Goal: Information Seeking & Learning: Find specific fact

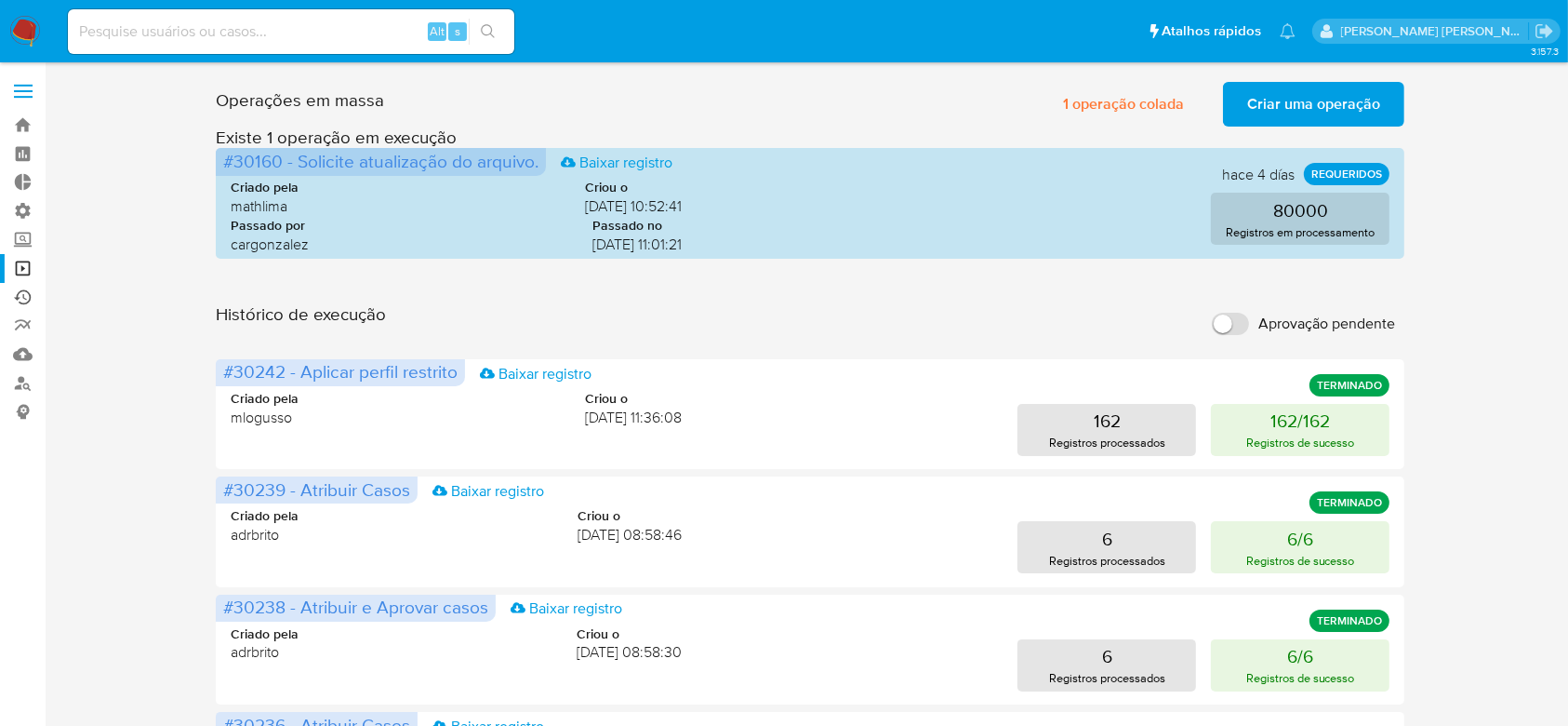
click at [25, 299] on link "Ejecuções automáticas" at bounding box center [111, 297] width 221 height 28
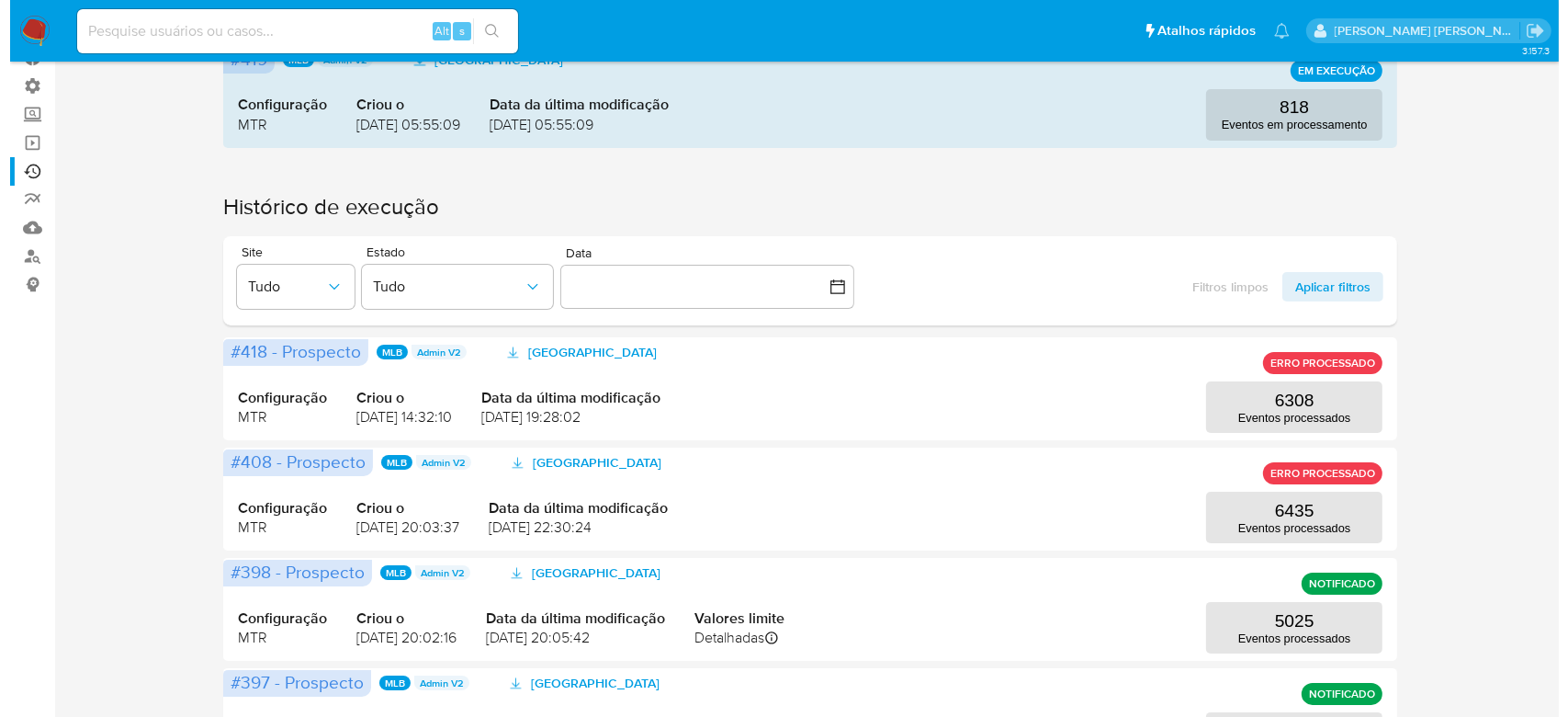
scroll to position [245, 0]
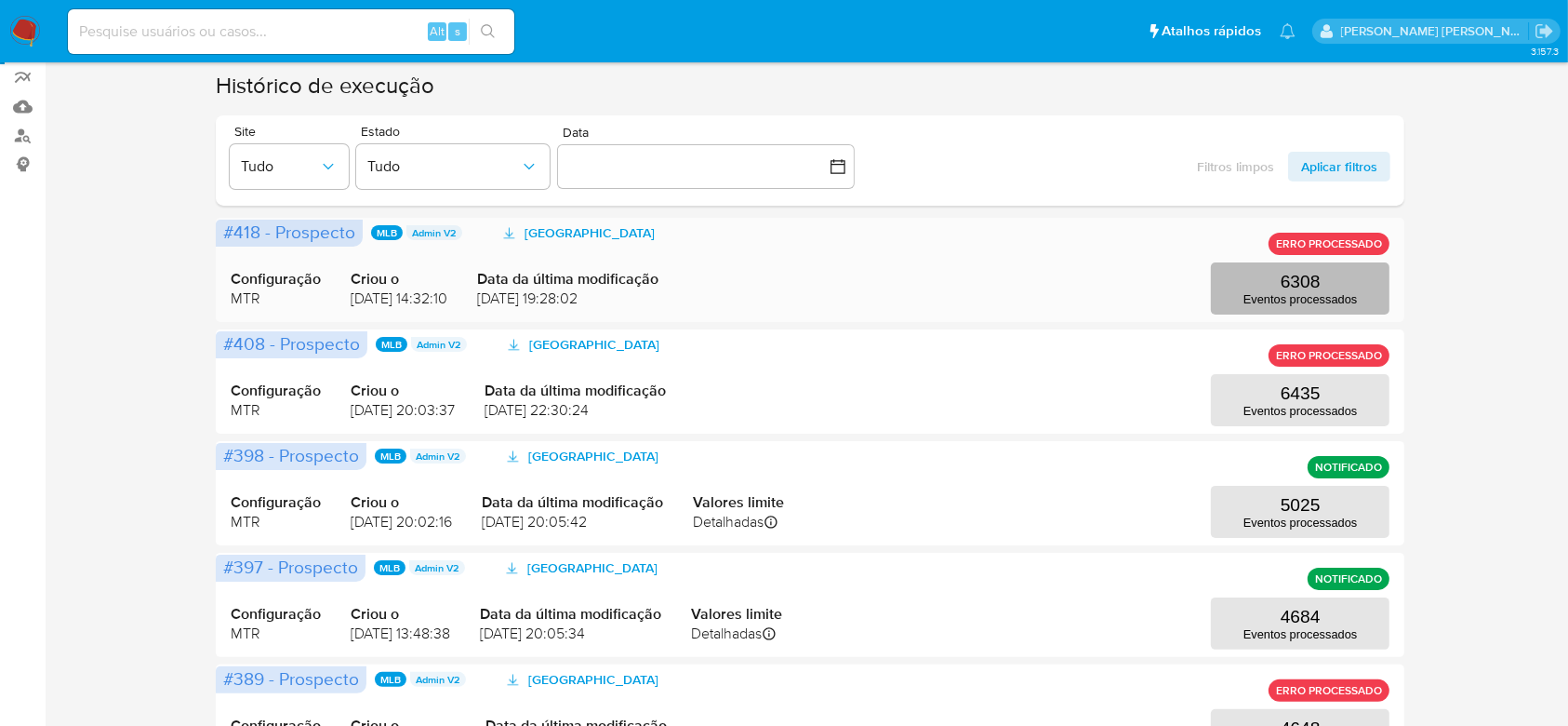
click at [1307, 296] on p "Eventos processados" at bounding box center [1301, 299] width 114 height 14
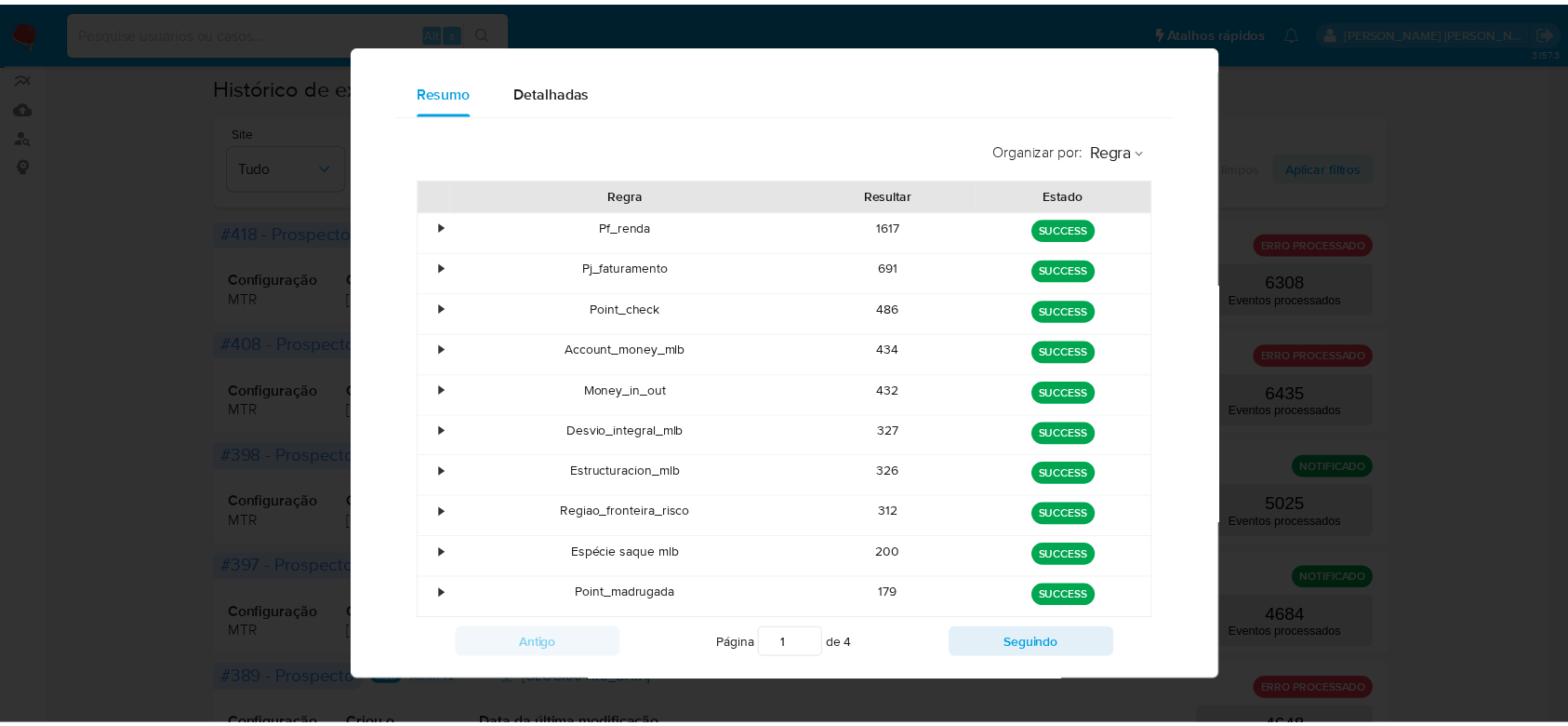
scroll to position [0, 0]
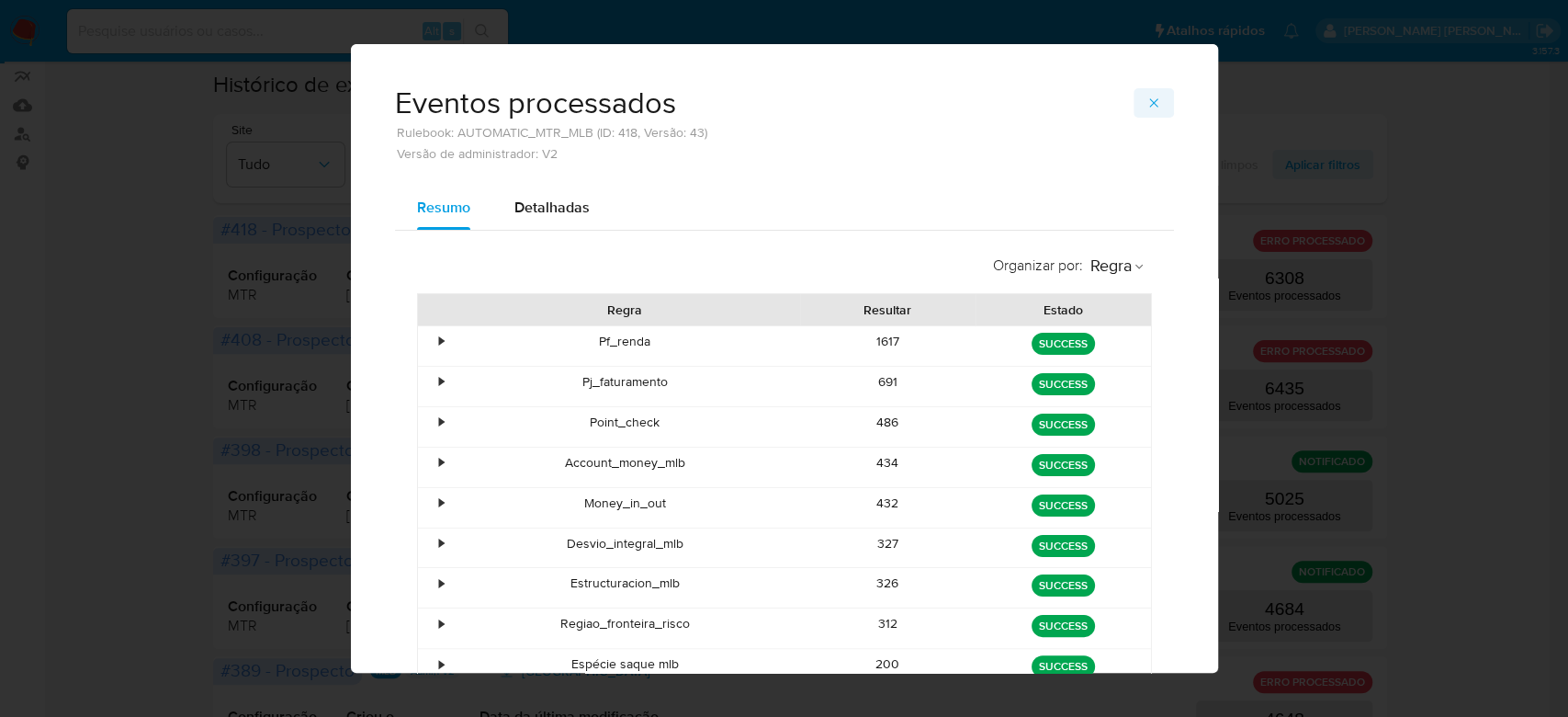
click at [1146, 105] on icon "button" at bounding box center [1153, 103] width 15 height 15
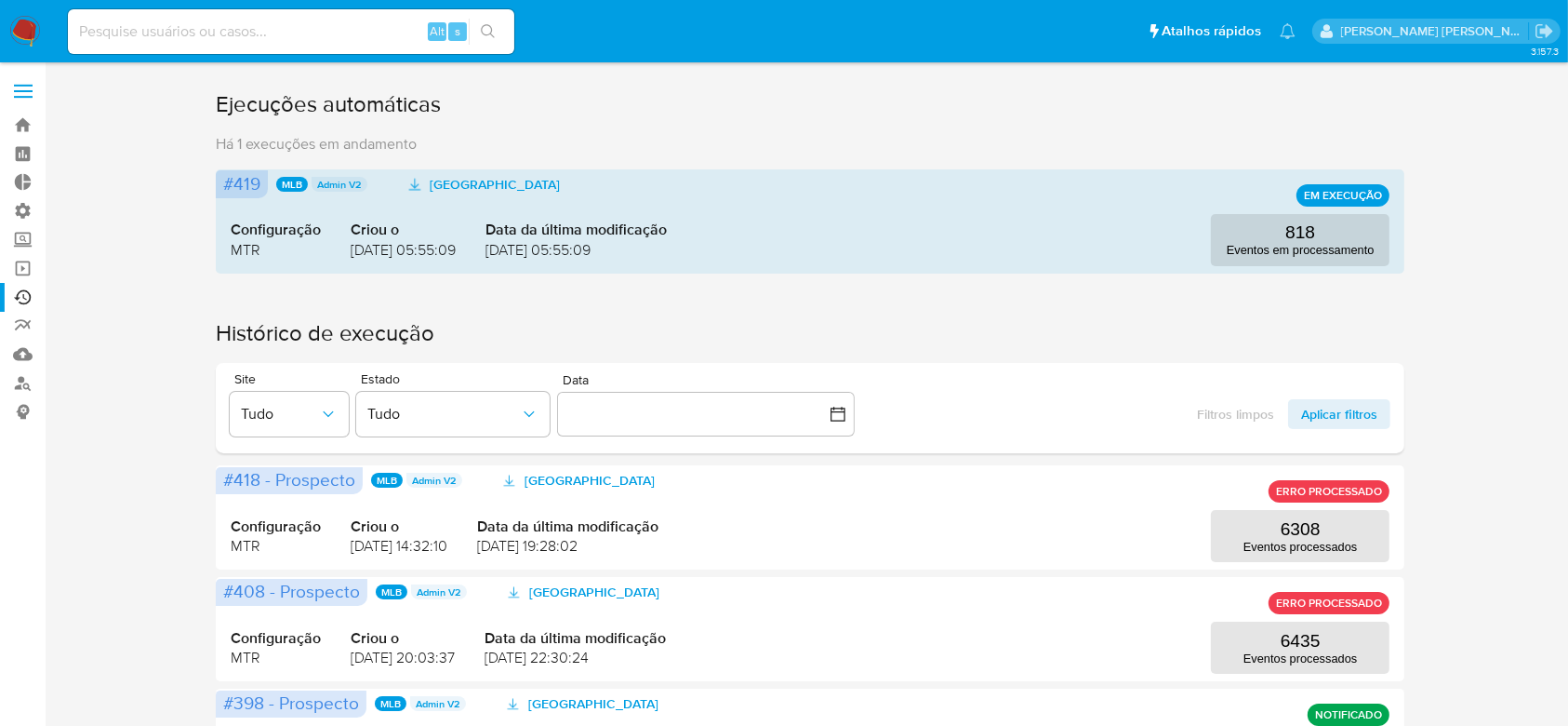
click at [231, 20] on input at bounding box center [291, 31] width 447 height 24
paste input "aySeDmW7w0UxXoyhR03mjavX"
type input "aySeDmW7w0UxXoyhR03mjavX"
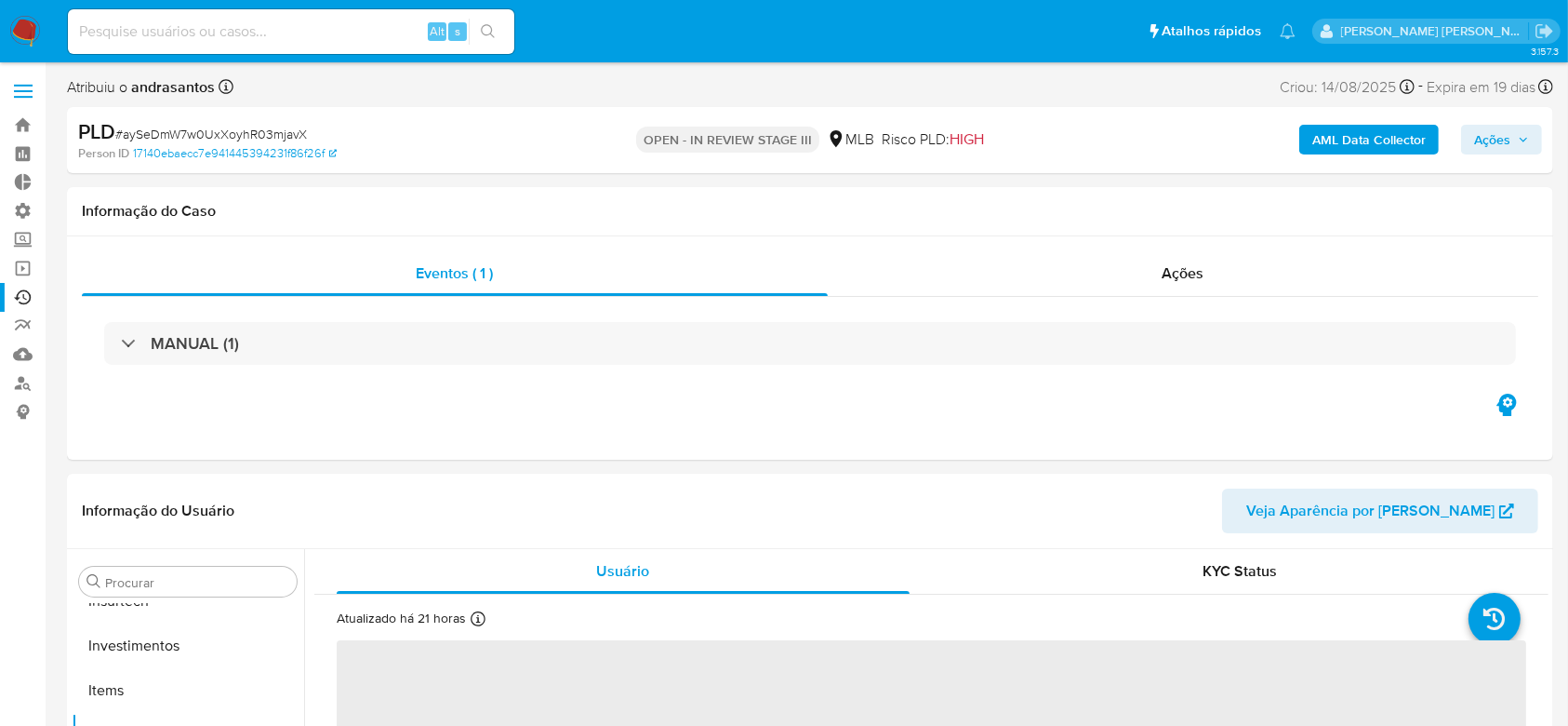
scroll to position [876, 0]
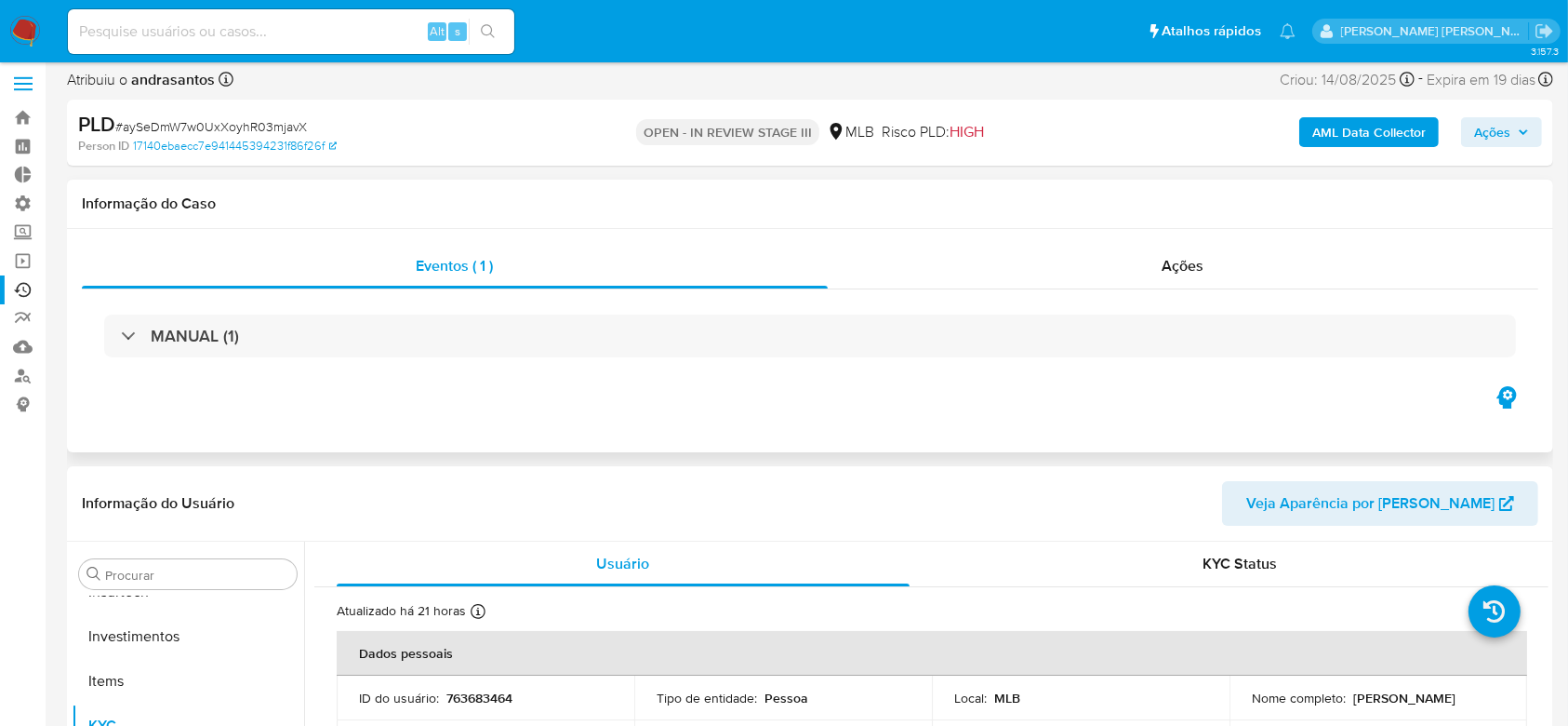
select select "10"
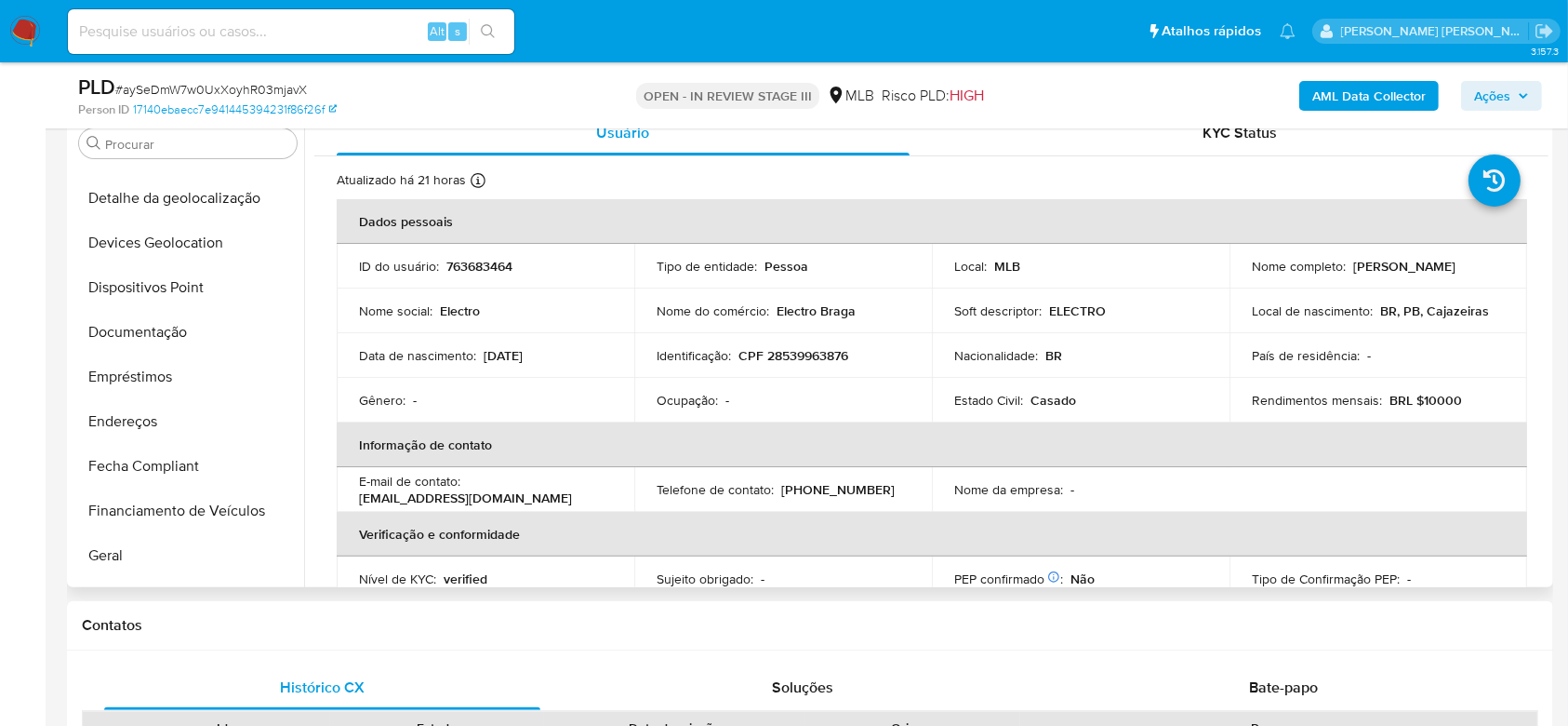
scroll to position [255, 0]
click at [164, 341] on button "Documentação" at bounding box center [180, 335] width 217 height 45
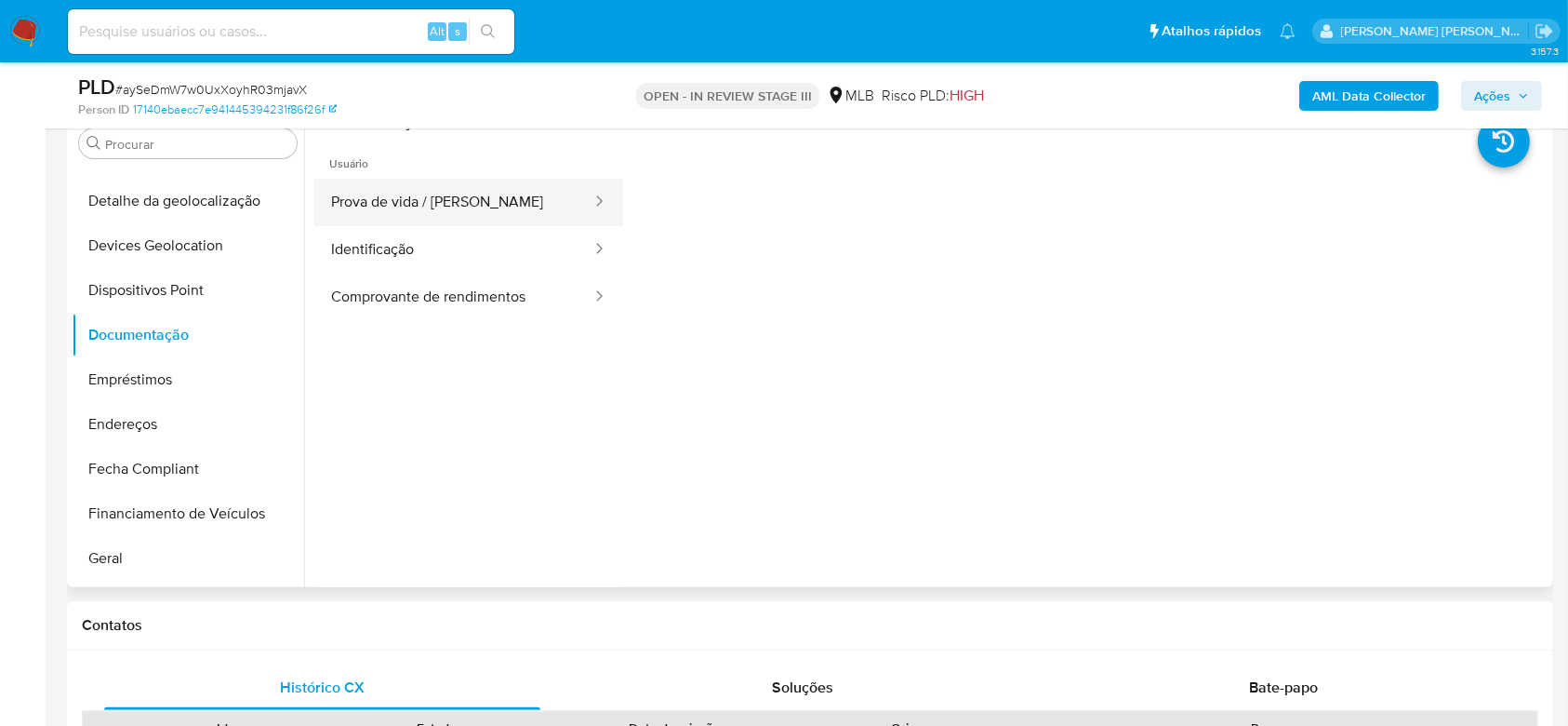
click at [439, 212] on button "Prova de vida / Selfie" at bounding box center [453, 202] width 279 height 47
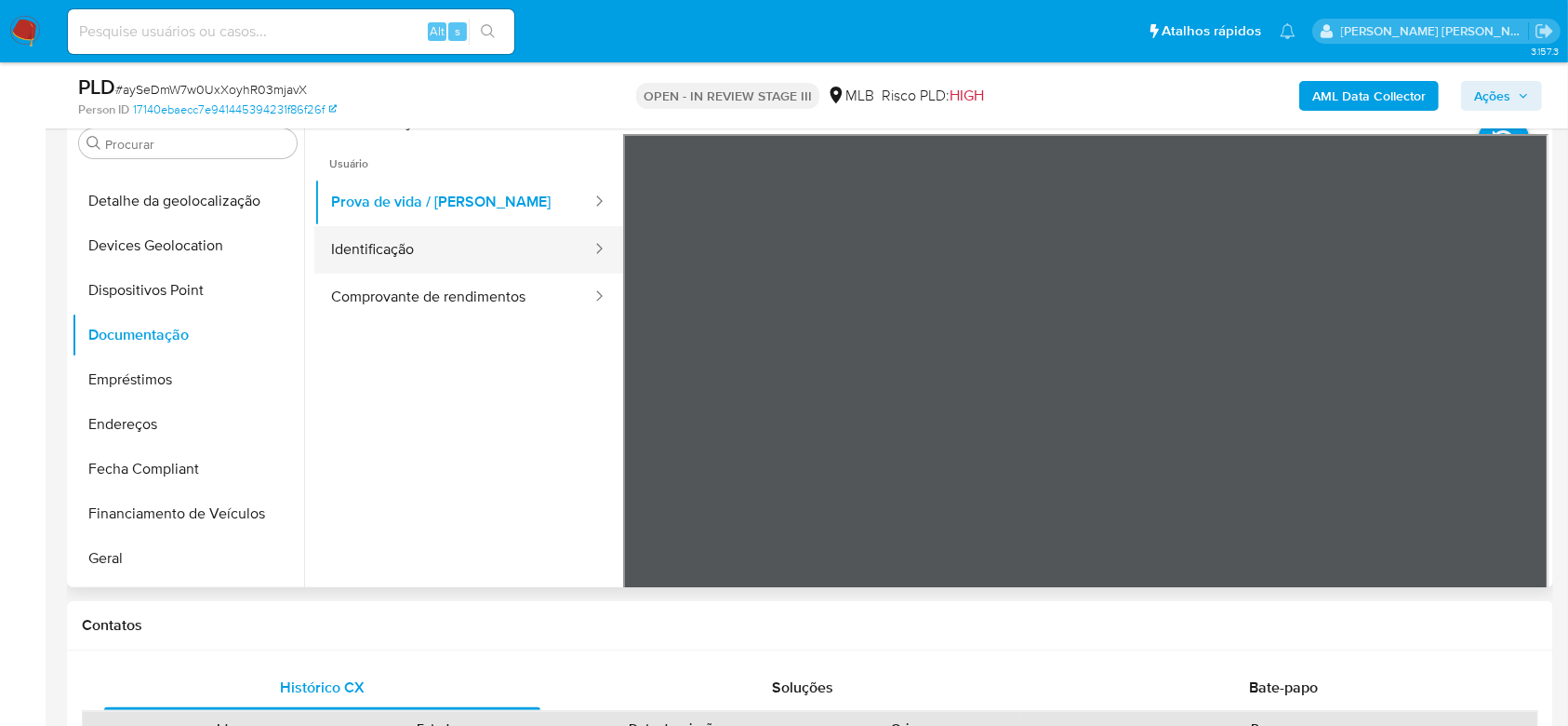
click at [437, 257] on button "Identificação" at bounding box center [453, 250] width 279 height 47
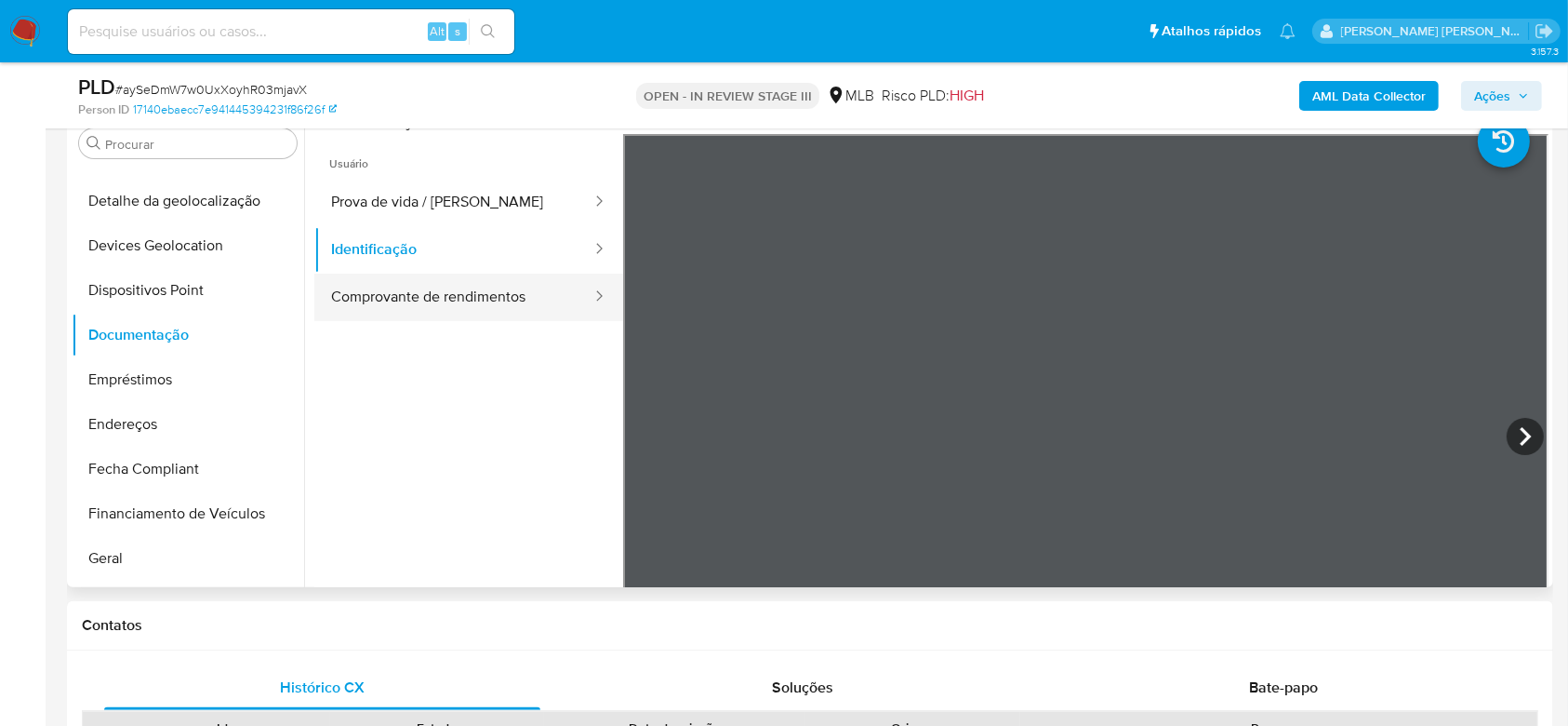
click at [489, 306] on button "Comprovante de rendimentos" at bounding box center [453, 297] width 279 height 47
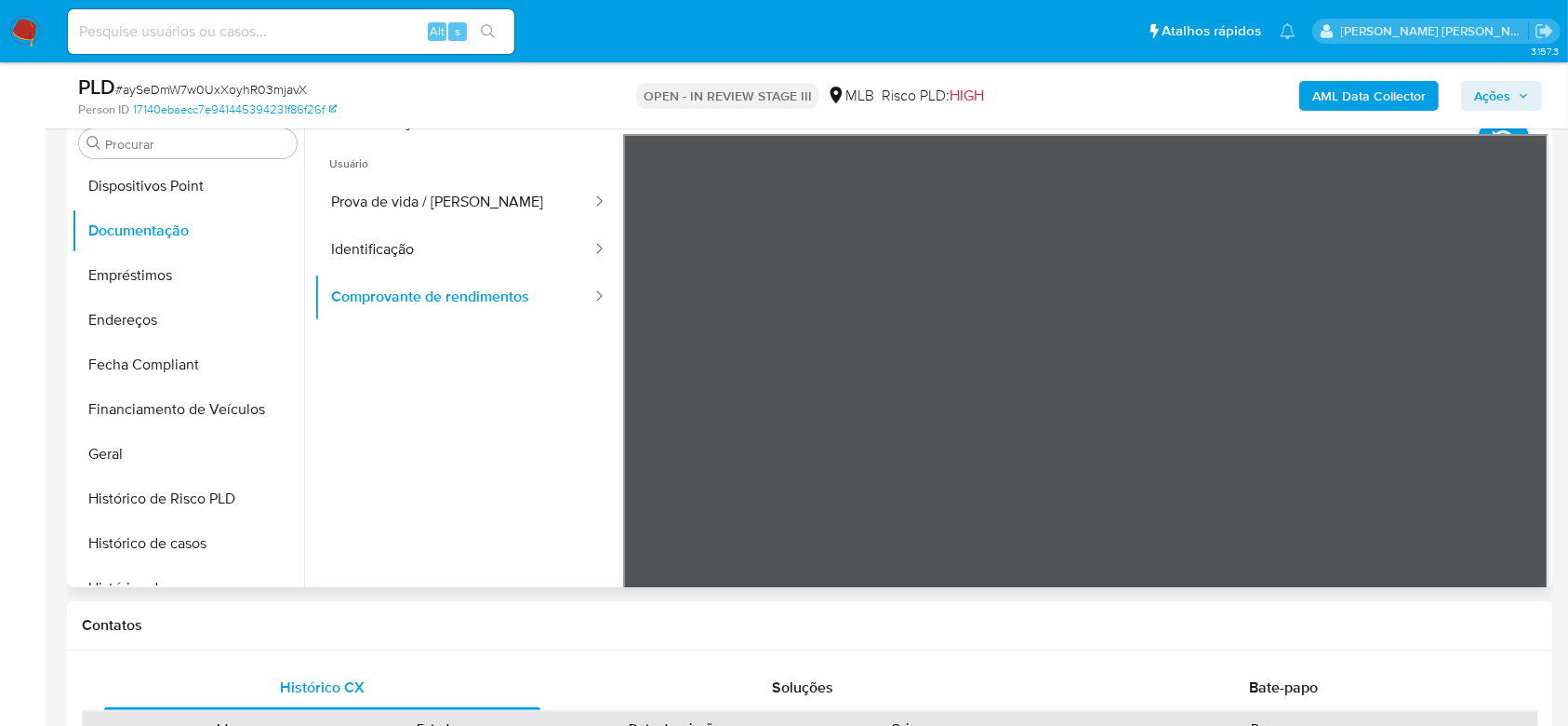
scroll to position [445, 0]
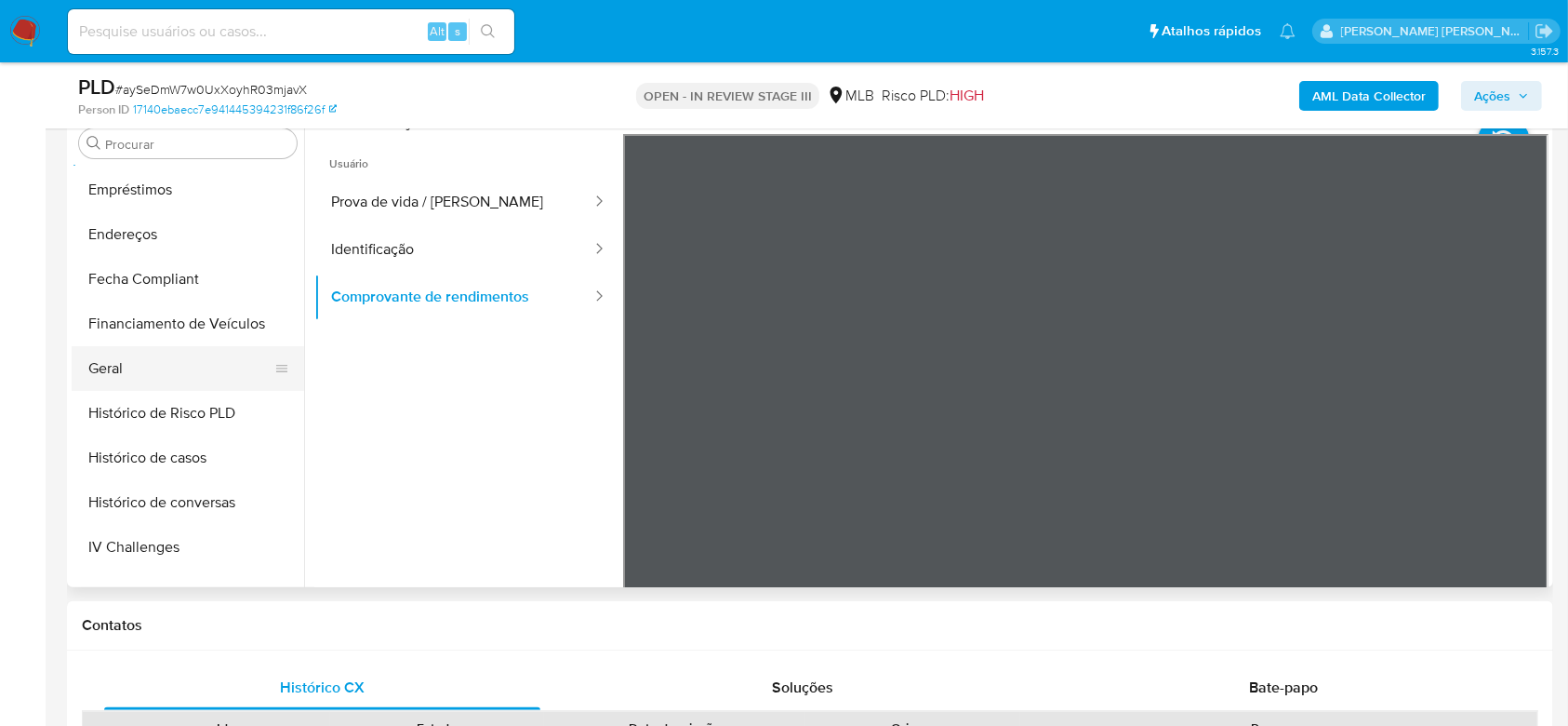
click at [196, 368] on button "Geral" at bounding box center [180, 368] width 217 height 45
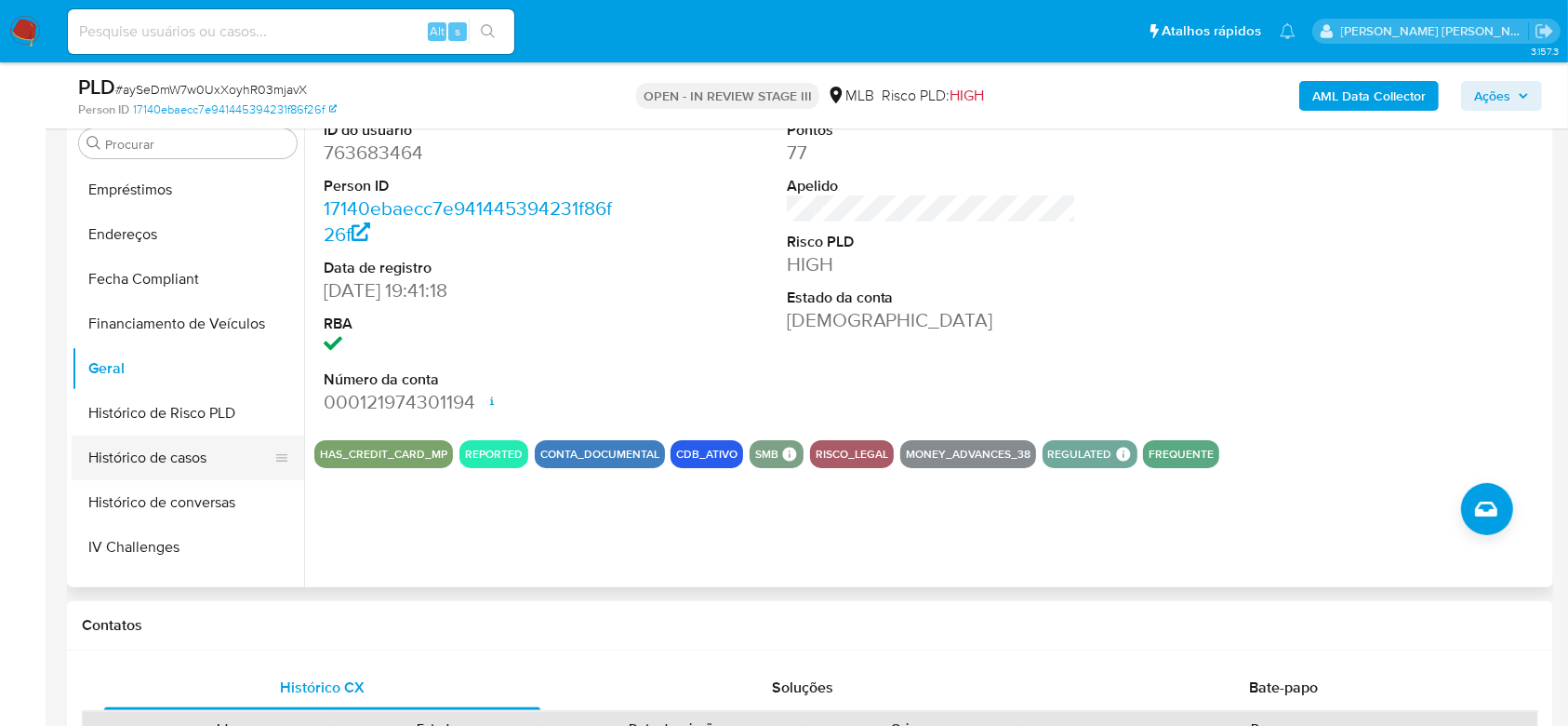
click at [193, 459] on button "Histórico de casos" at bounding box center [180, 458] width 217 height 45
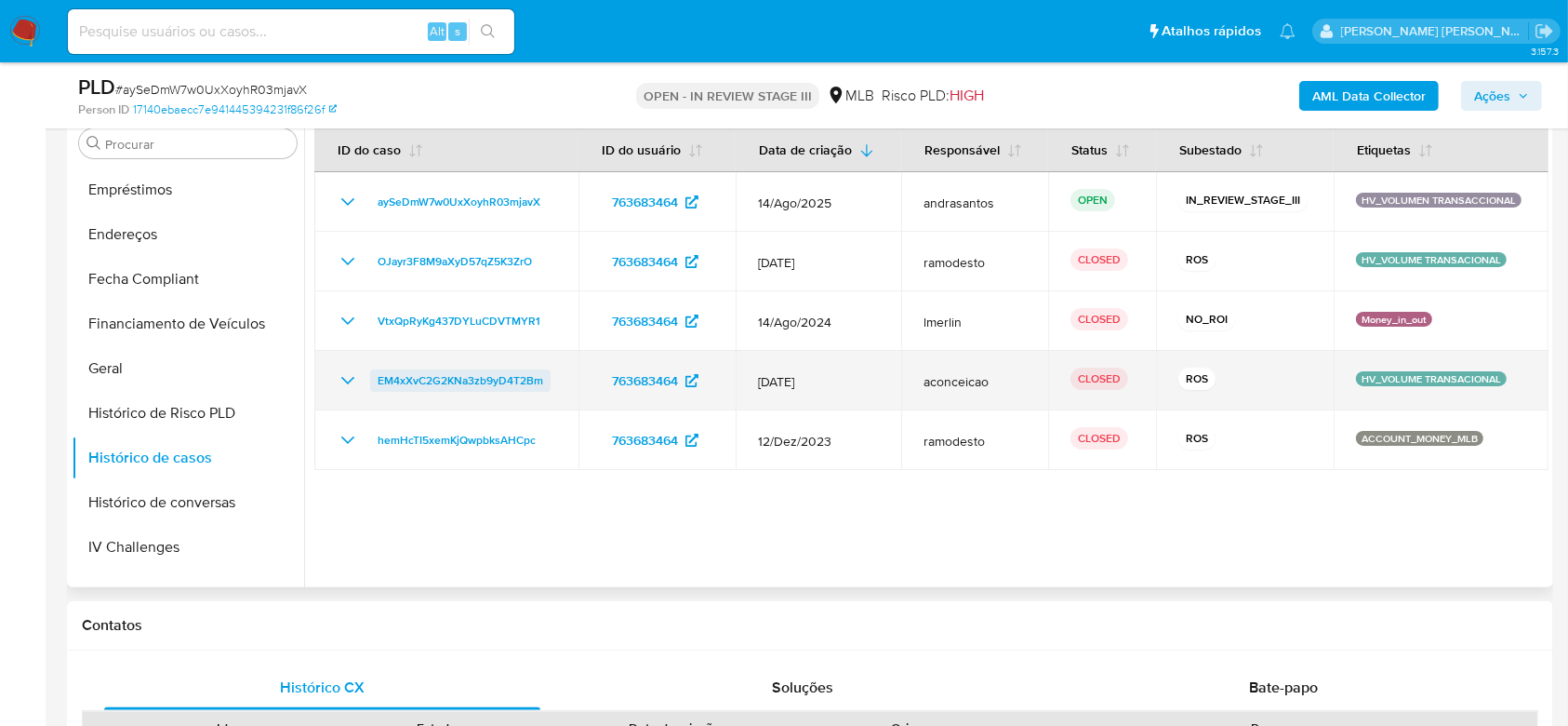
drag, startPoint x: 551, startPoint y: 381, endPoint x: 378, endPoint y: 383, distance: 173.0
click at [378, 383] on div "EM4xXvC2G2KNa3zb9yD4T2Bm" at bounding box center [447, 380] width 219 height 23
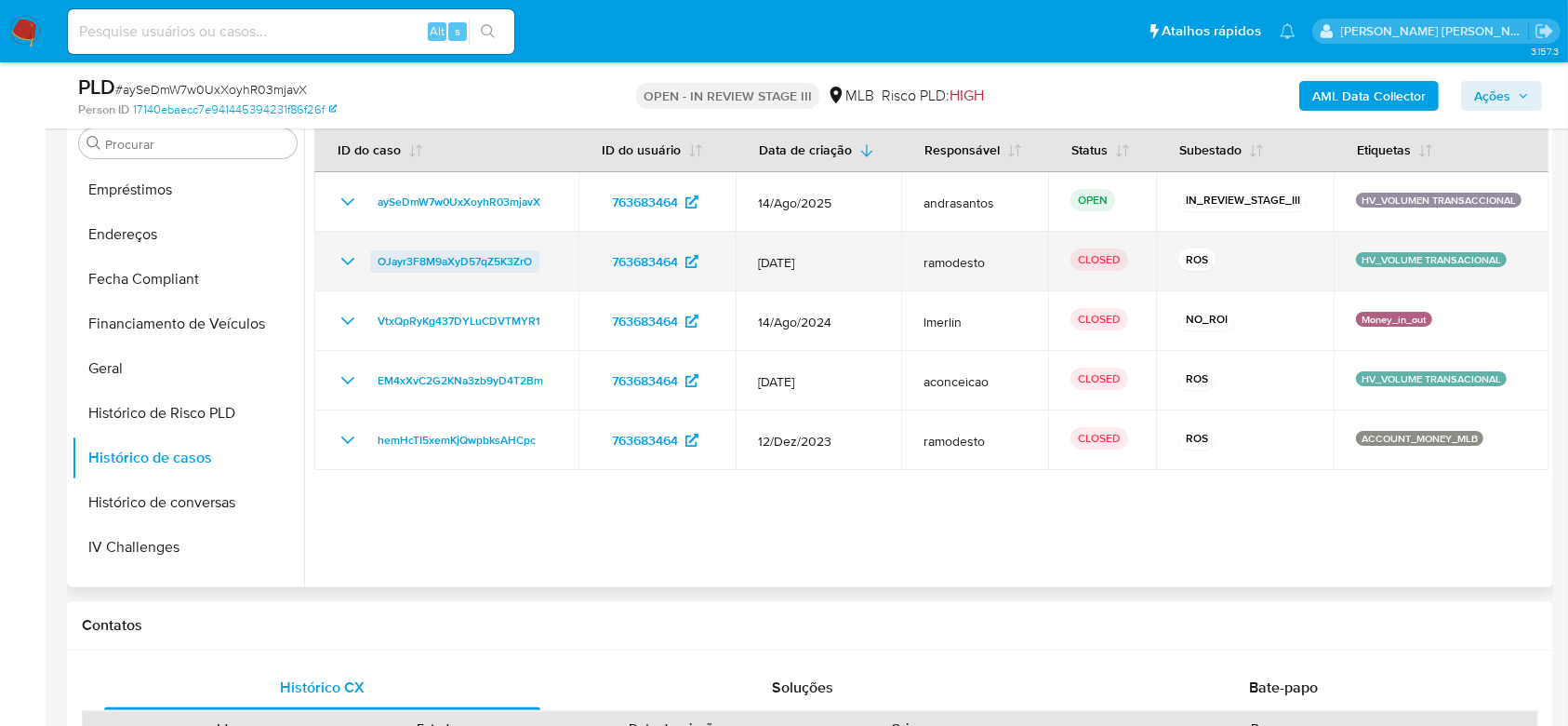
drag, startPoint x: 550, startPoint y: 260, endPoint x: 378, endPoint y: 266, distance: 172.1
click at [378, 266] on div "OJayr3F8M9aXyD57qZ5K3ZrO" at bounding box center [447, 261] width 219 height 23
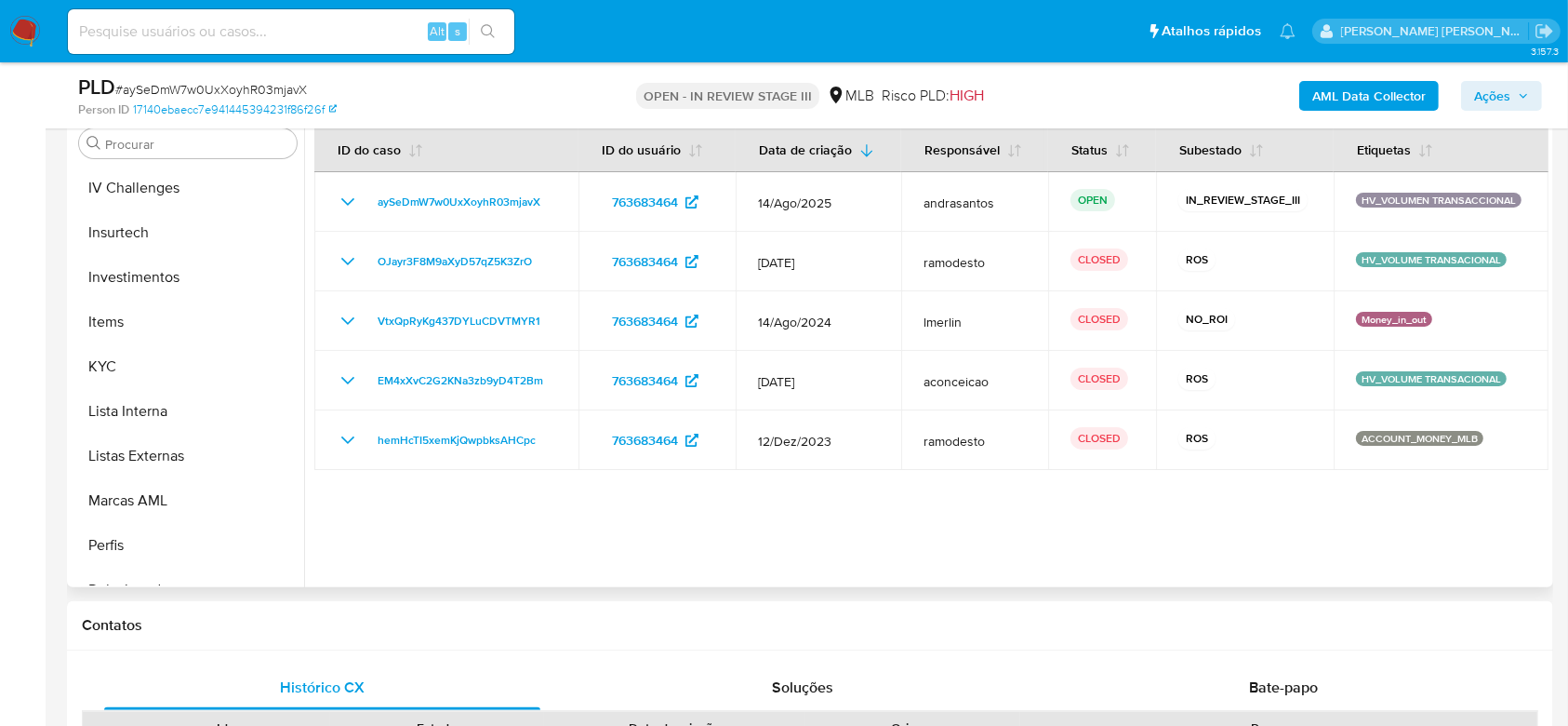
scroll to position [817, 0]
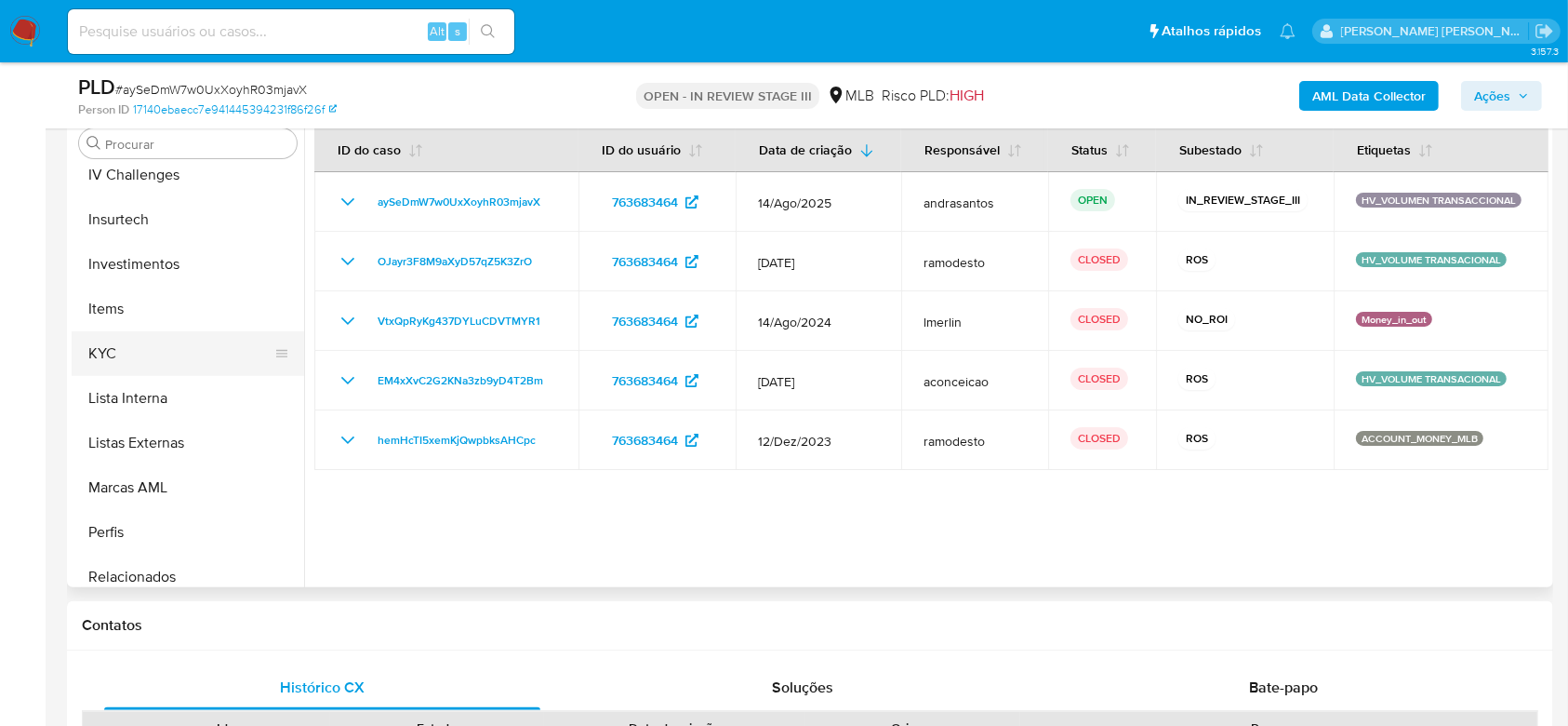
click at [143, 346] on button "KYC" at bounding box center [180, 354] width 217 height 45
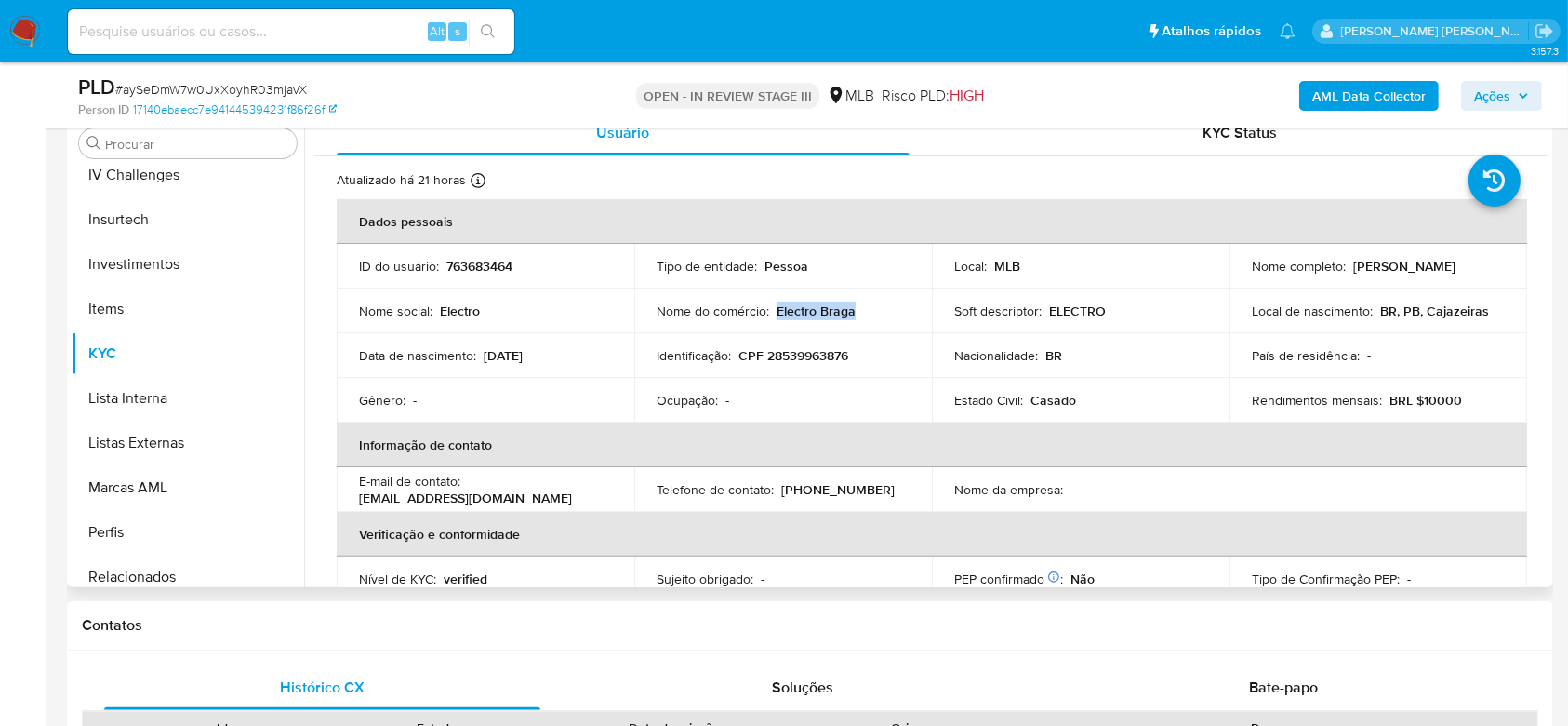
drag, startPoint x: 773, startPoint y: 314, endPoint x: 848, endPoint y: 315, distance: 75.0
click at [848, 315] on p "Electro Braga" at bounding box center [816, 311] width 79 height 17
copy p "Electro Braga"
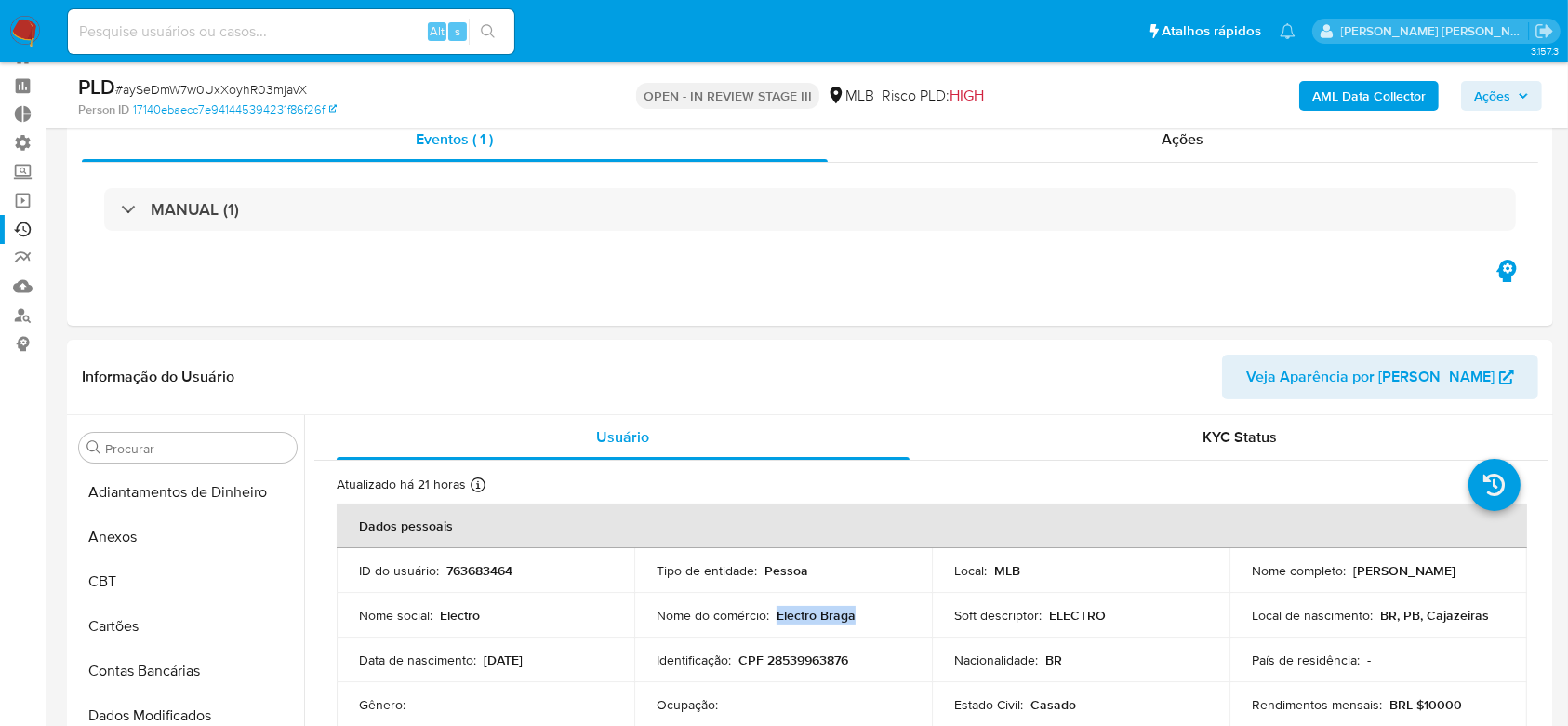
scroll to position [0, 0]
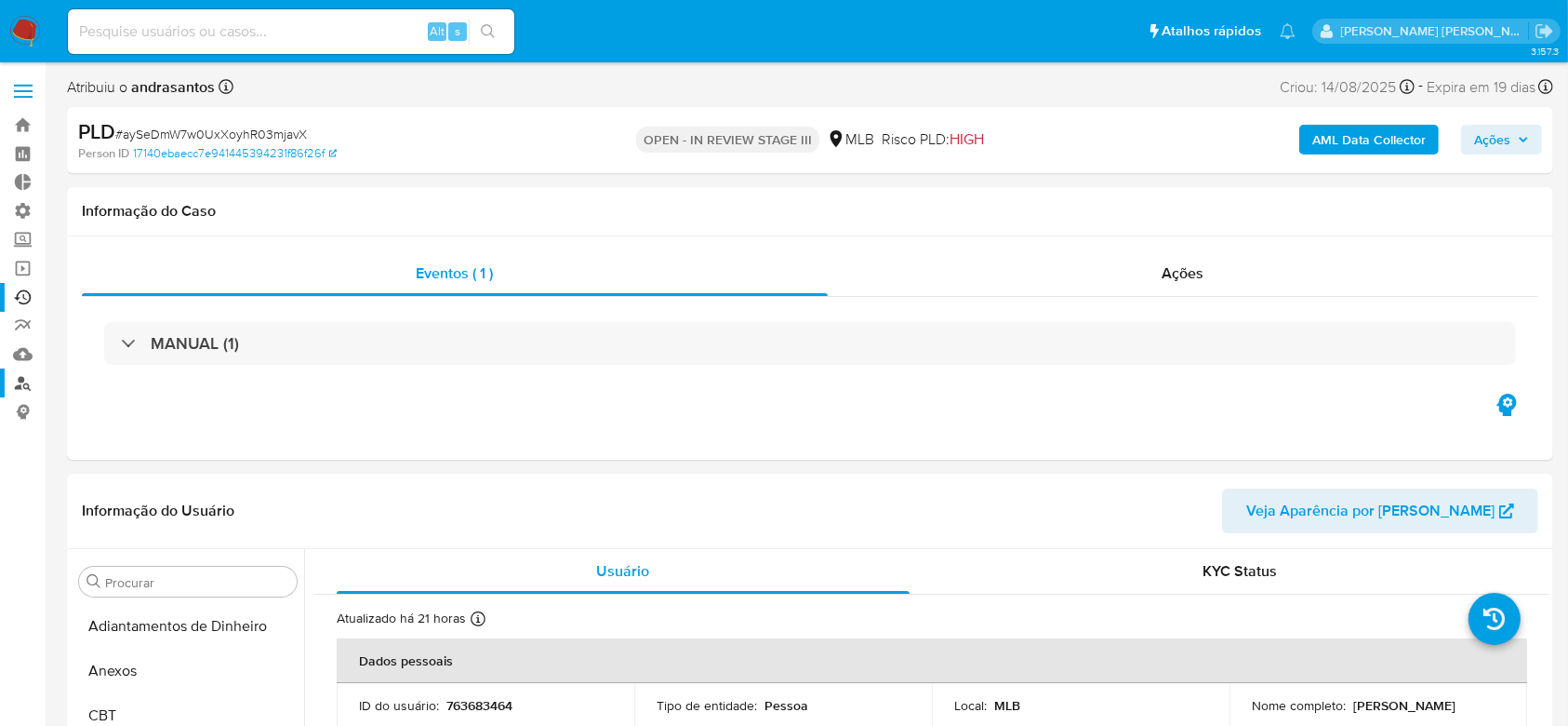
click at [27, 390] on link "Localizador de pessoas" at bounding box center [111, 382] width 221 height 28
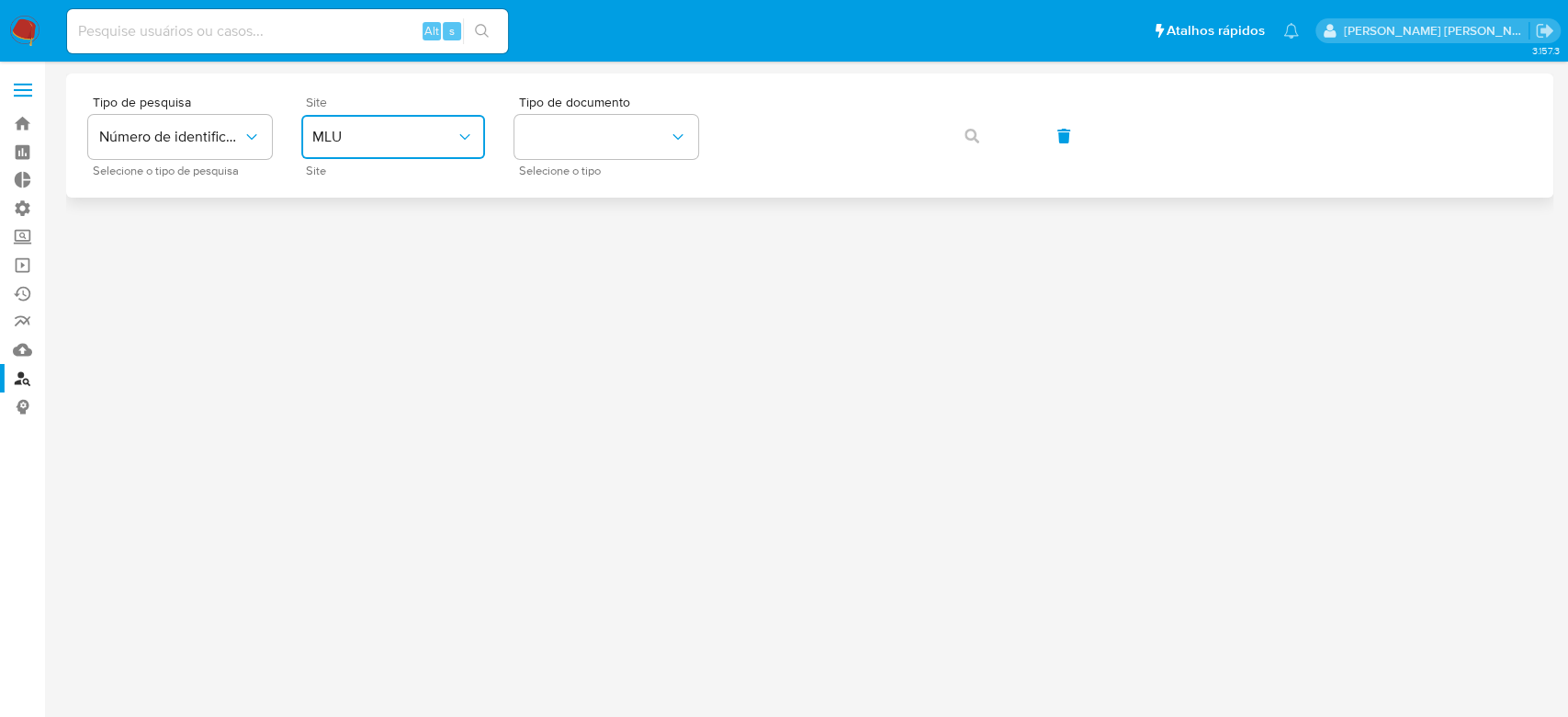
click at [461, 142] on icon "site_id" at bounding box center [464, 136] width 18 height 18
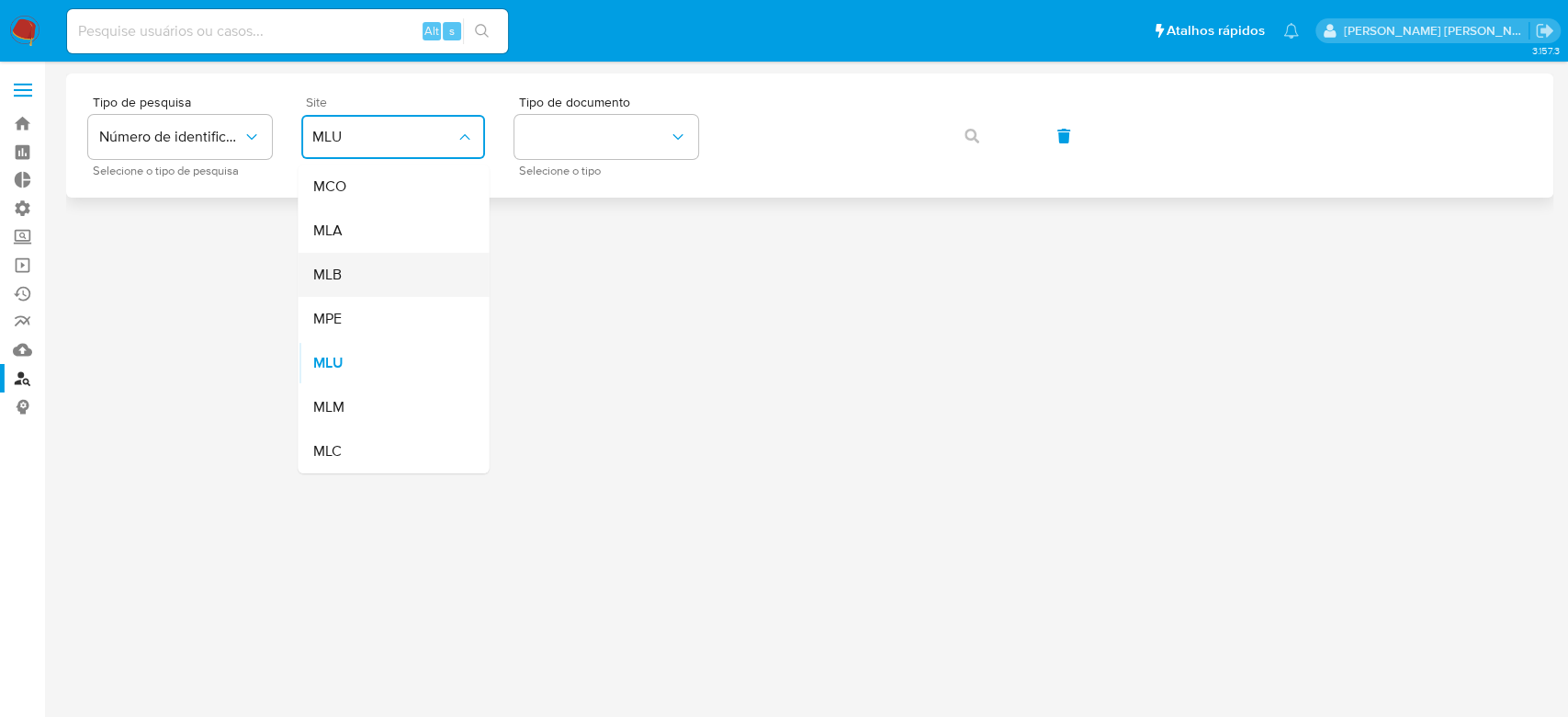
click at [386, 267] on div "MLB" at bounding box center [388, 275] width 151 height 45
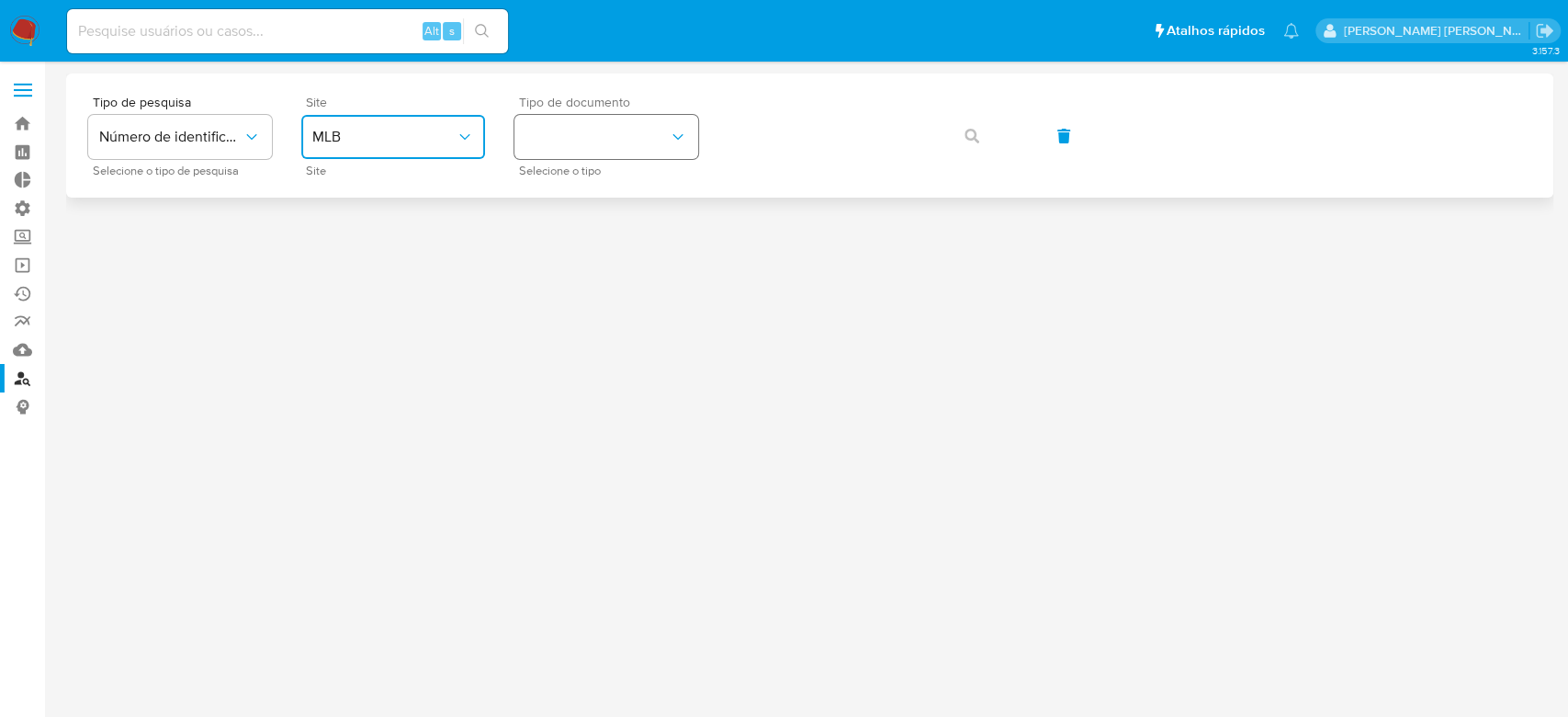
click at [588, 145] on button "identificationType" at bounding box center [606, 137] width 184 height 45
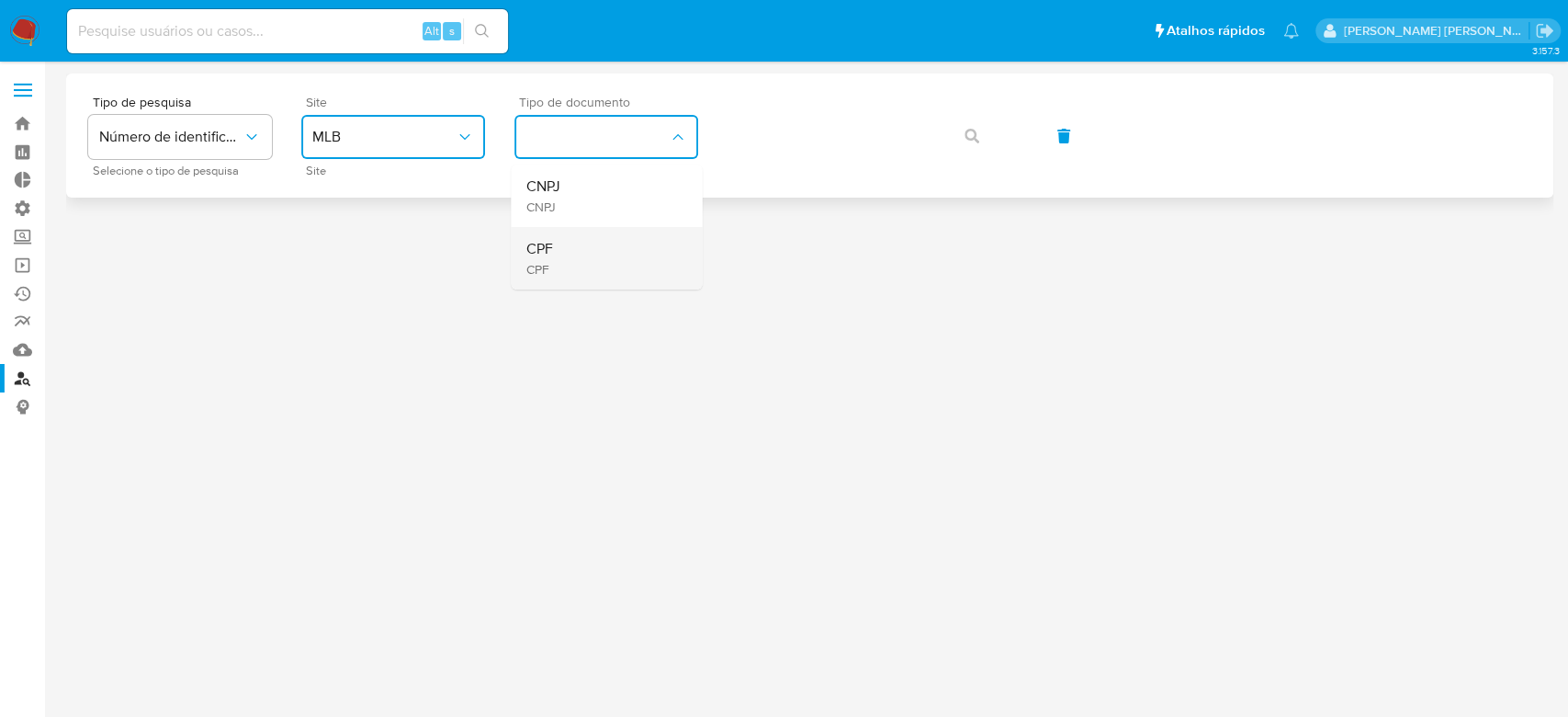
click at [555, 252] on div "CPF CPF" at bounding box center [601, 258] width 151 height 63
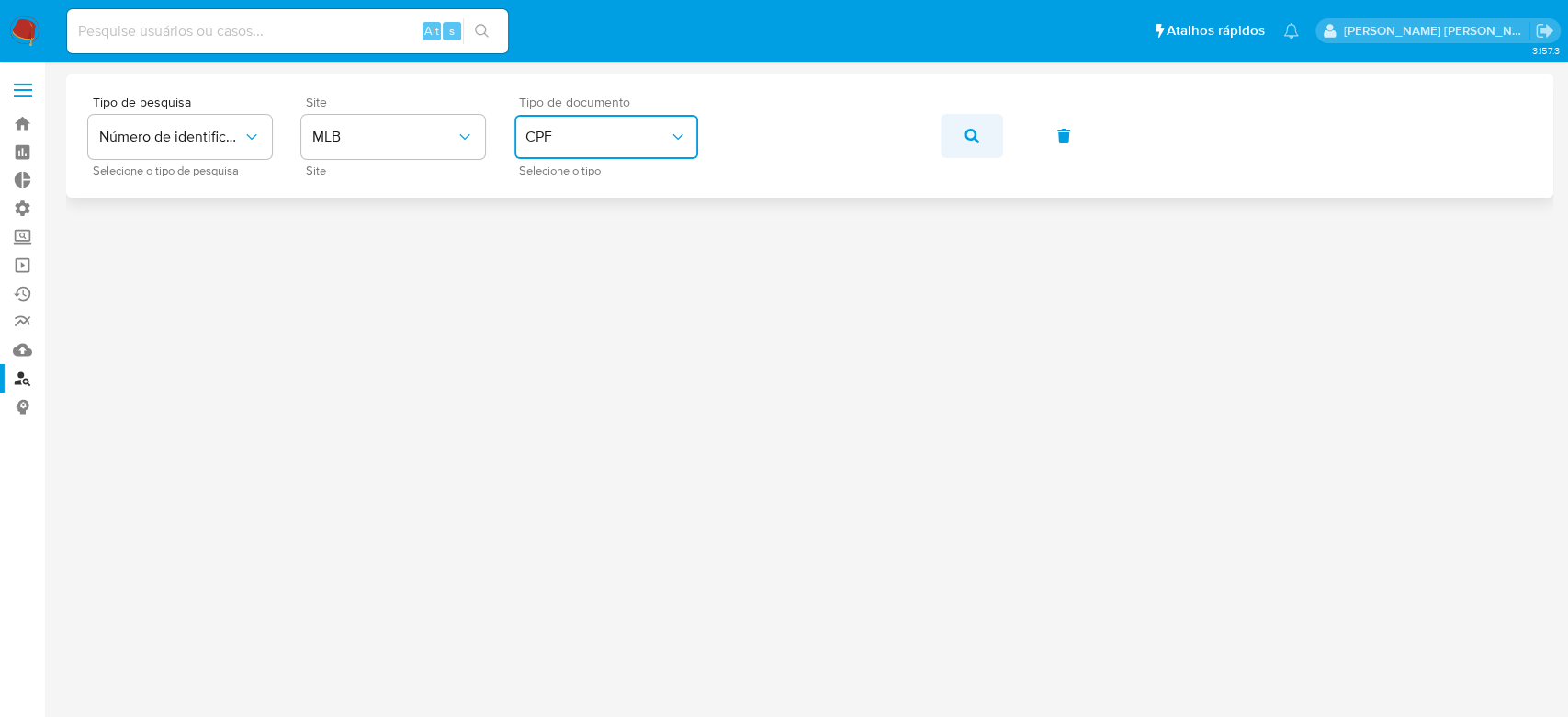
click at [975, 132] on icon "button" at bounding box center [971, 135] width 15 height 15
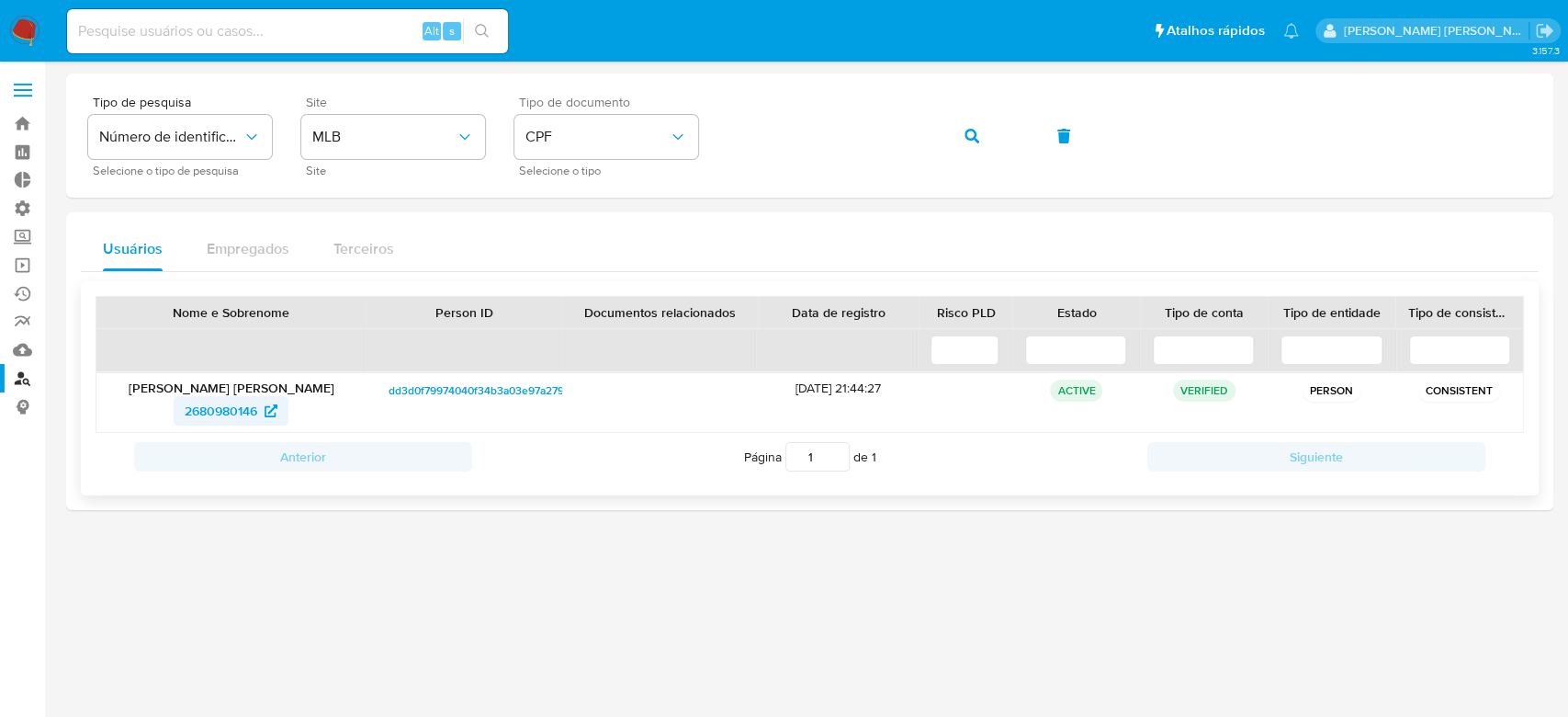
click at [243, 403] on span "2680980146" at bounding box center [221, 410] width 73 height 29
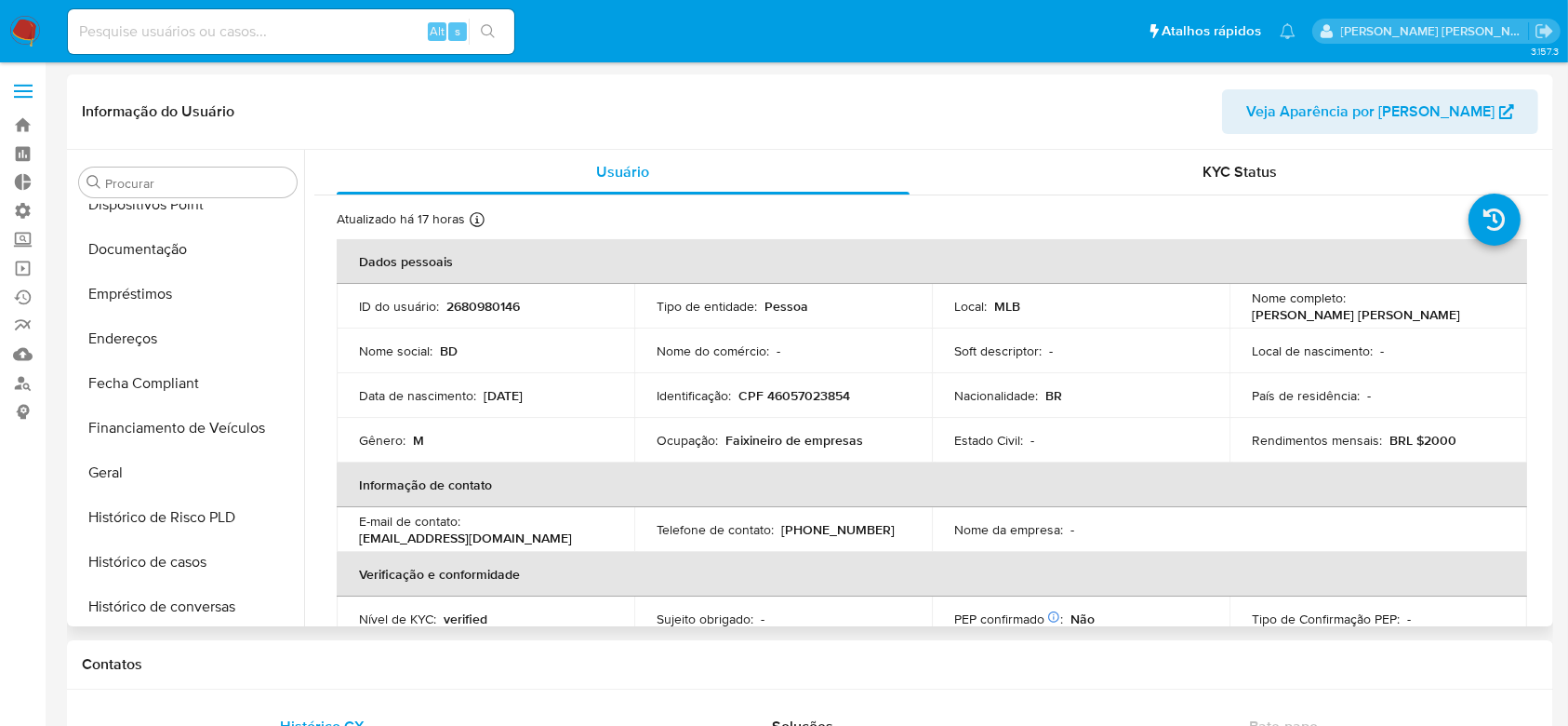
select select "10"
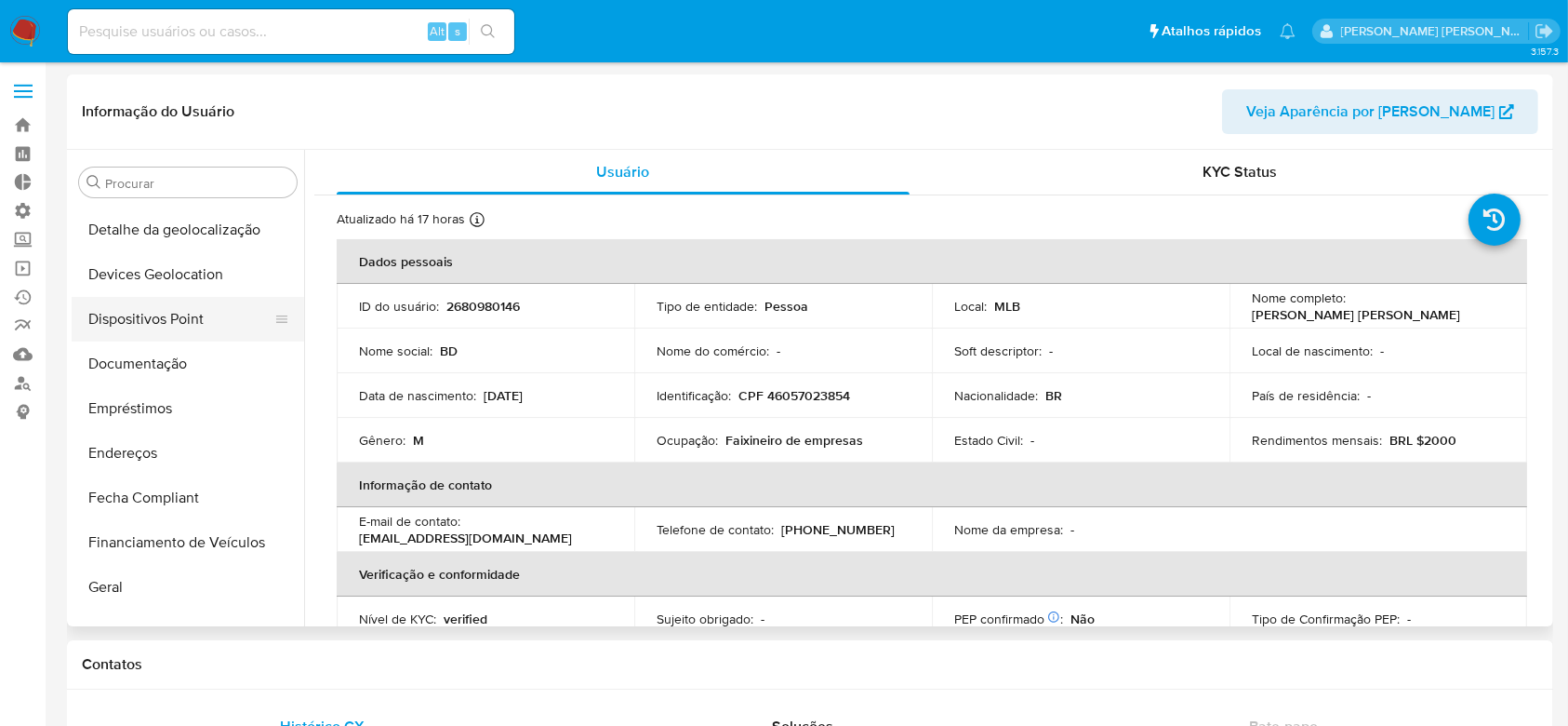
scroll to position [255, 0]
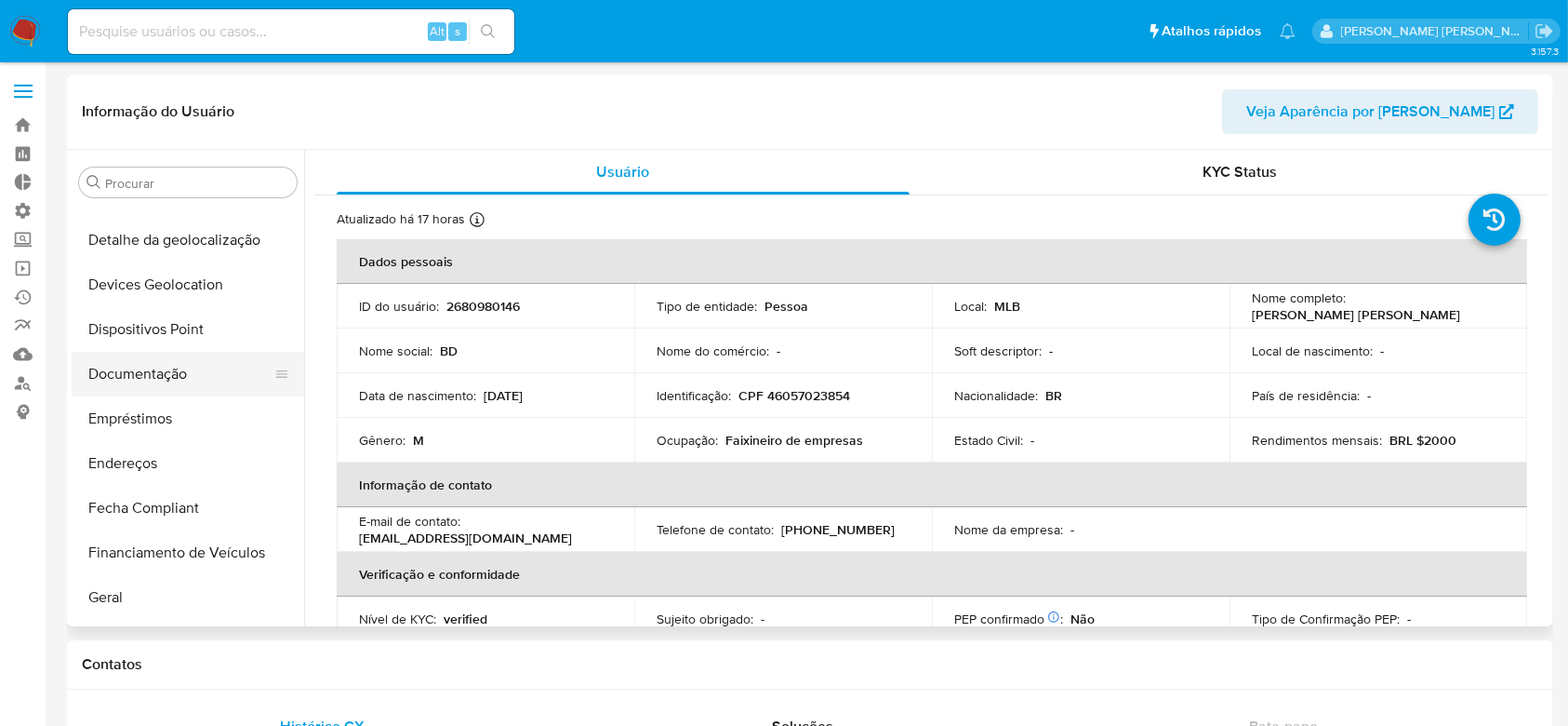
click at [127, 374] on button "Documentação" at bounding box center [180, 374] width 217 height 45
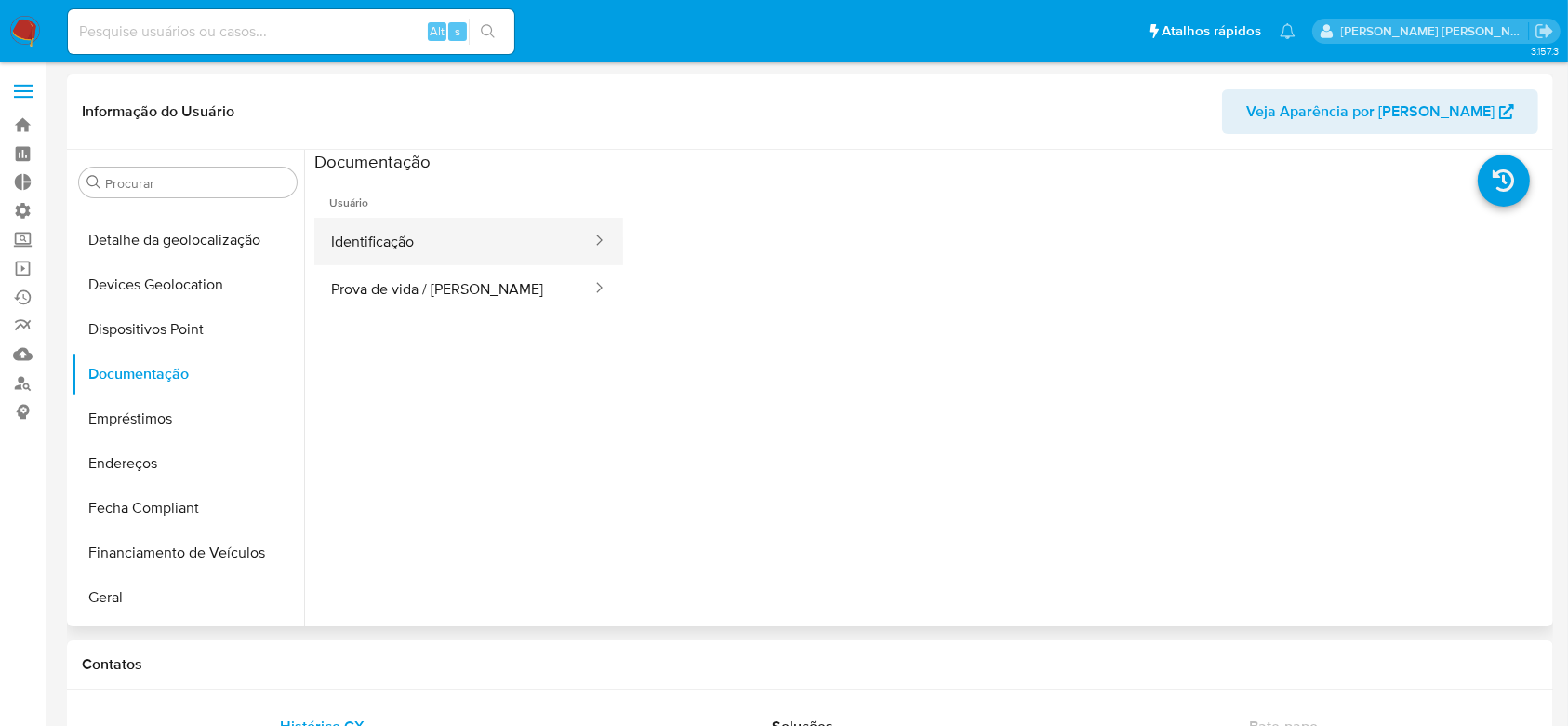
click at [400, 250] on button "Identificação" at bounding box center [453, 241] width 279 height 47
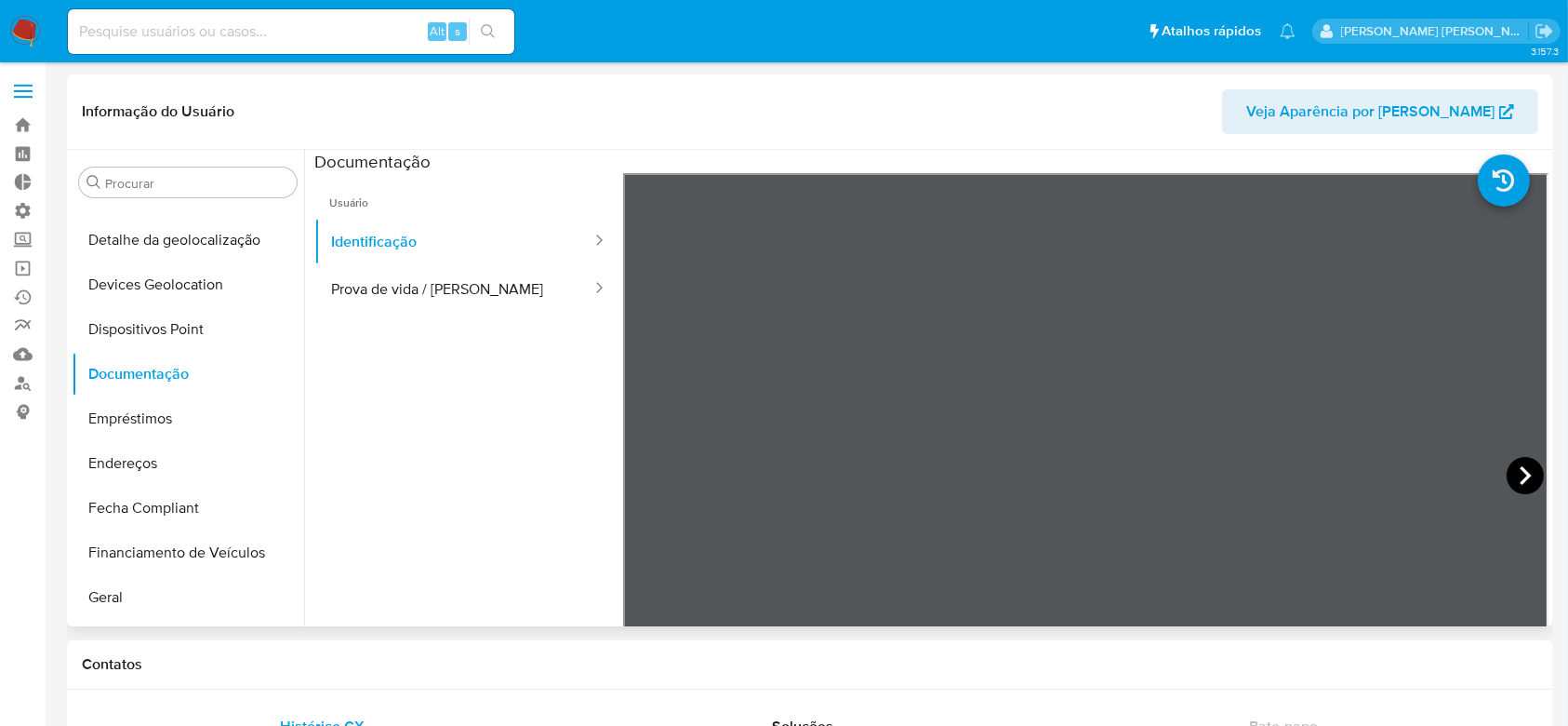
click at [1520, 480] on icon at bounding box center [1525, 475] width 11 height 19
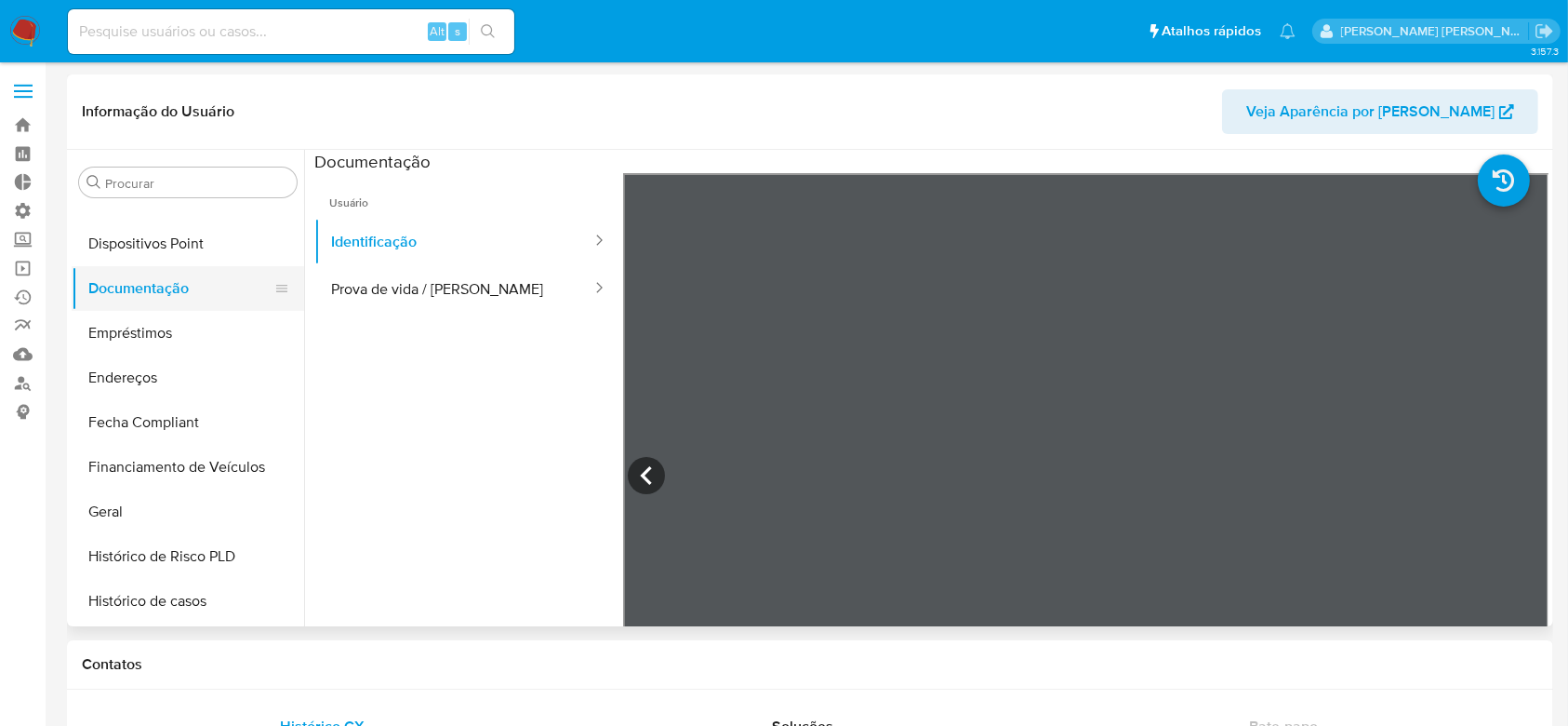
scroll to position [379, 0]
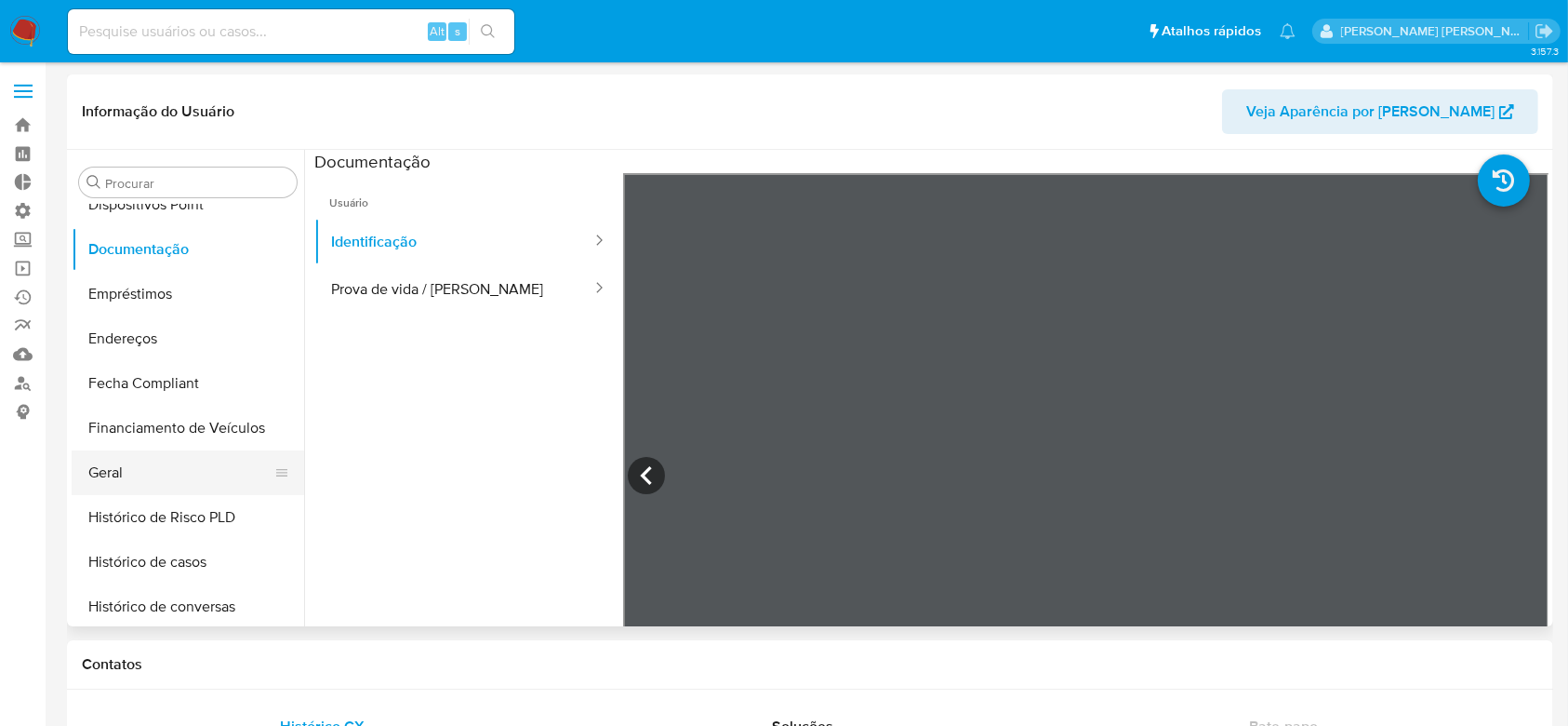
click at [143, 456] on button "Geral" at bounding box center [180, 473] width 217 height 45
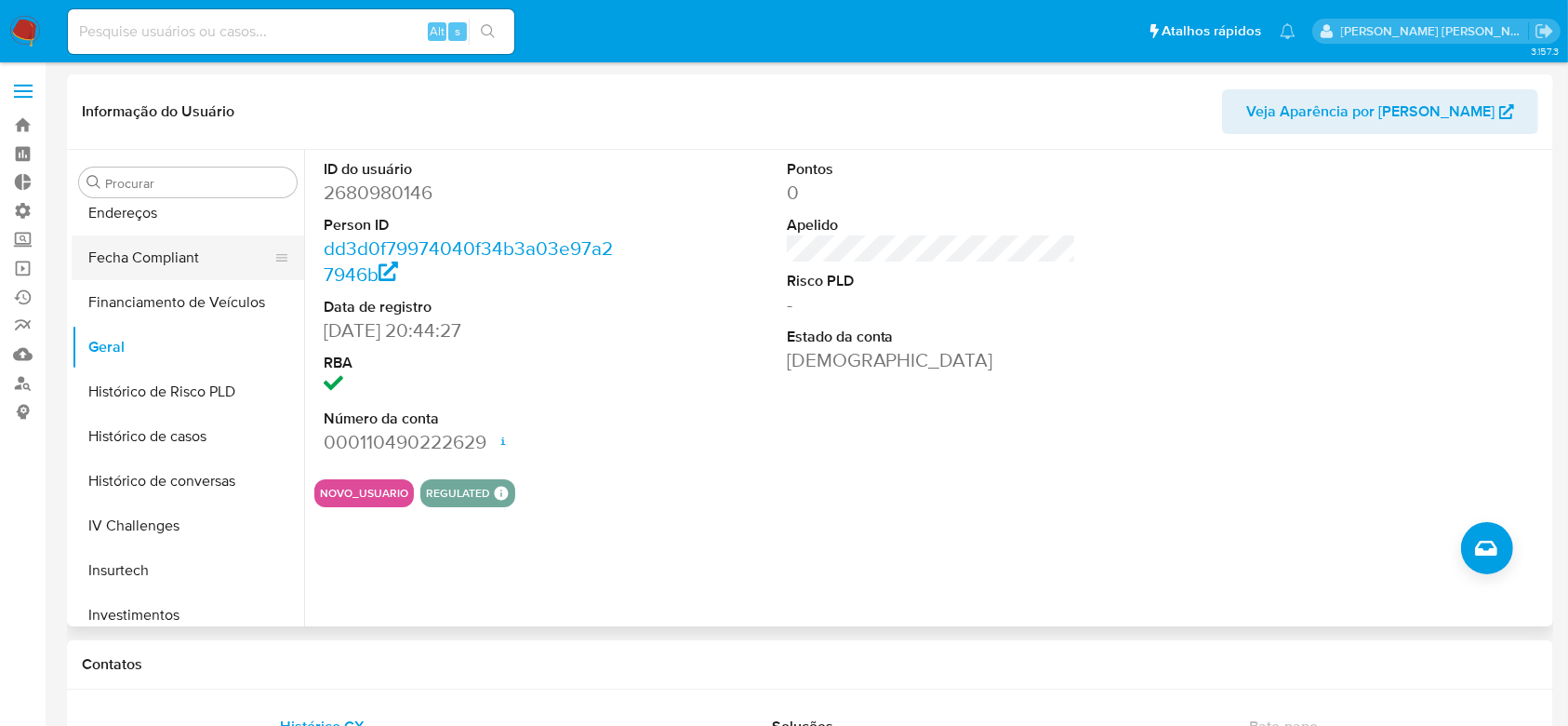
scroll to position [627, 0]
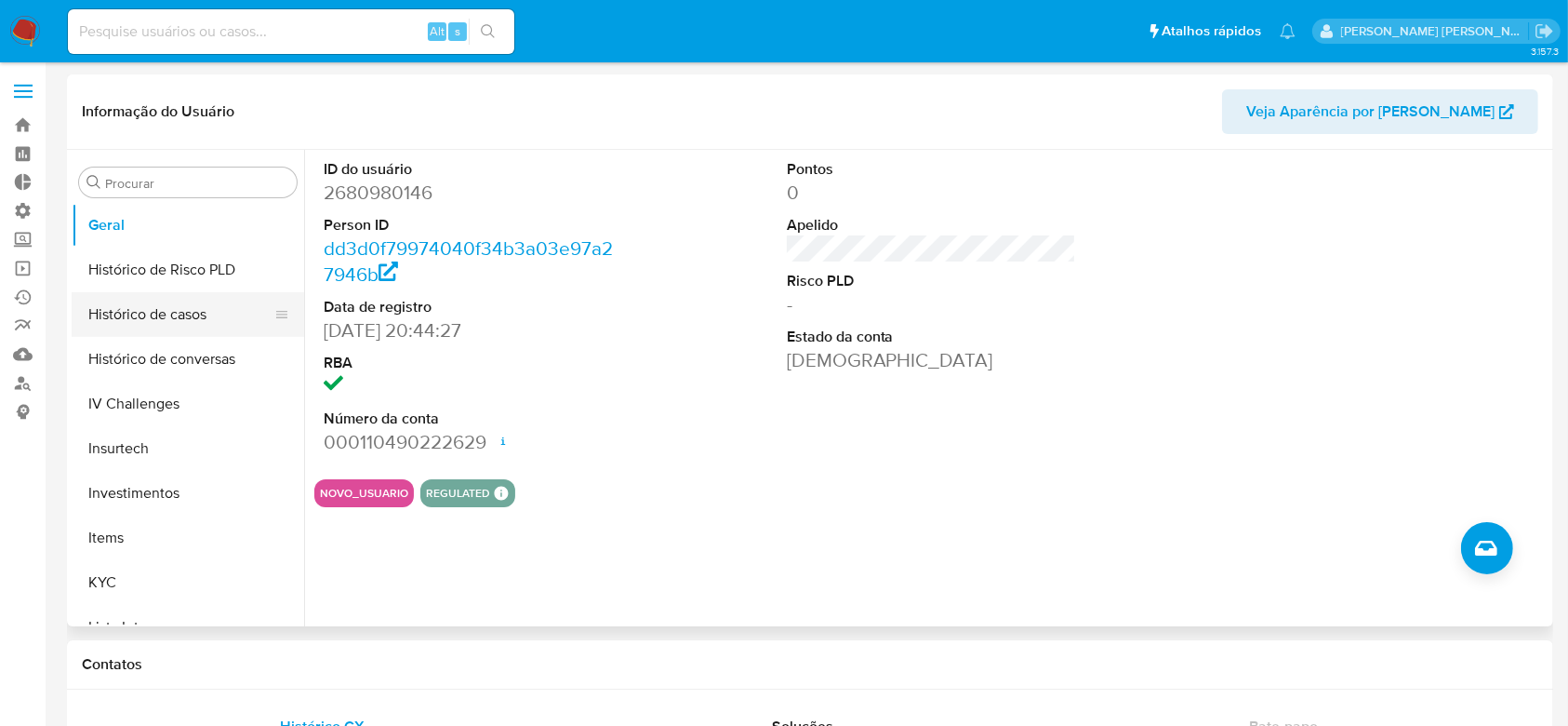
click at [138, 312] on button "Histórico de casos" at bounding box center [180, 315] width 217 height 45
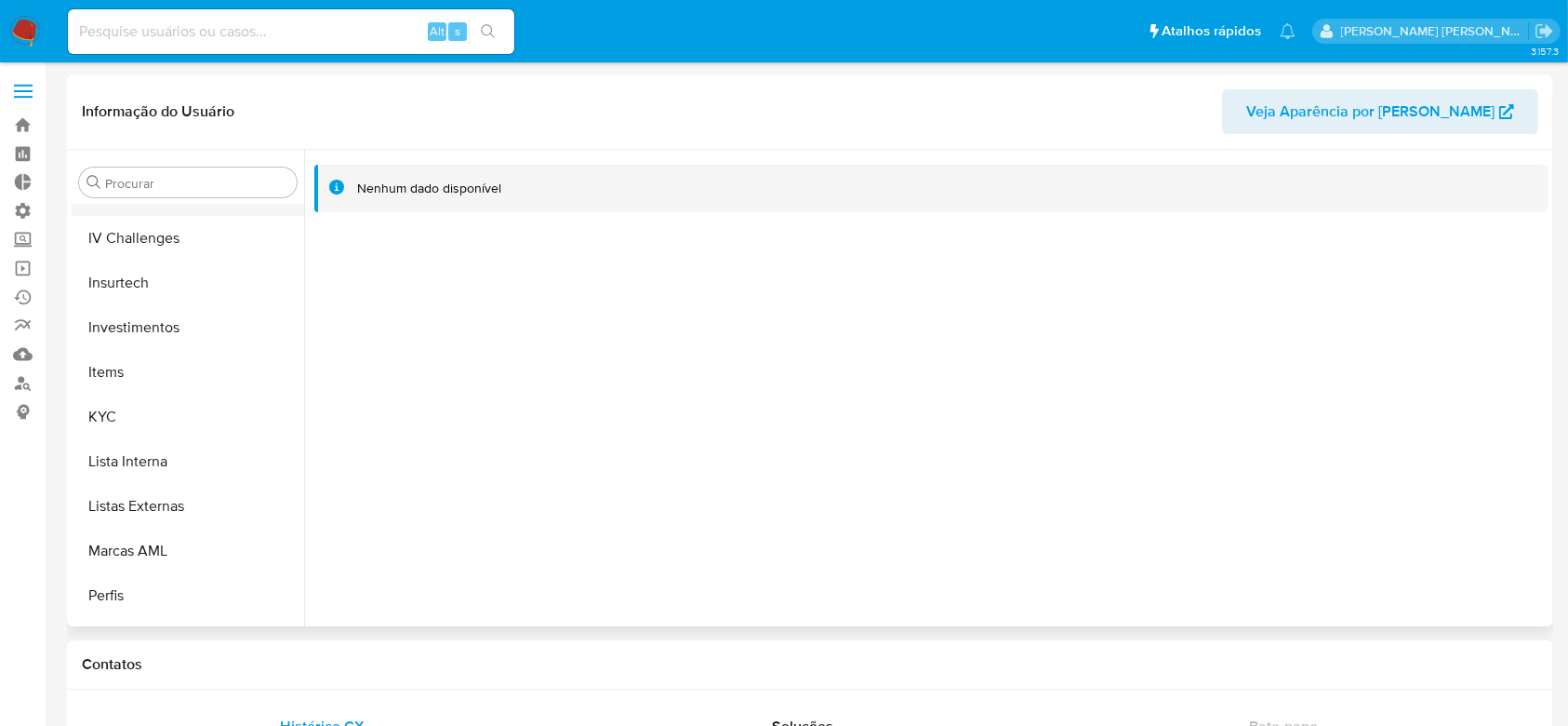
scroll to position [876, 0]
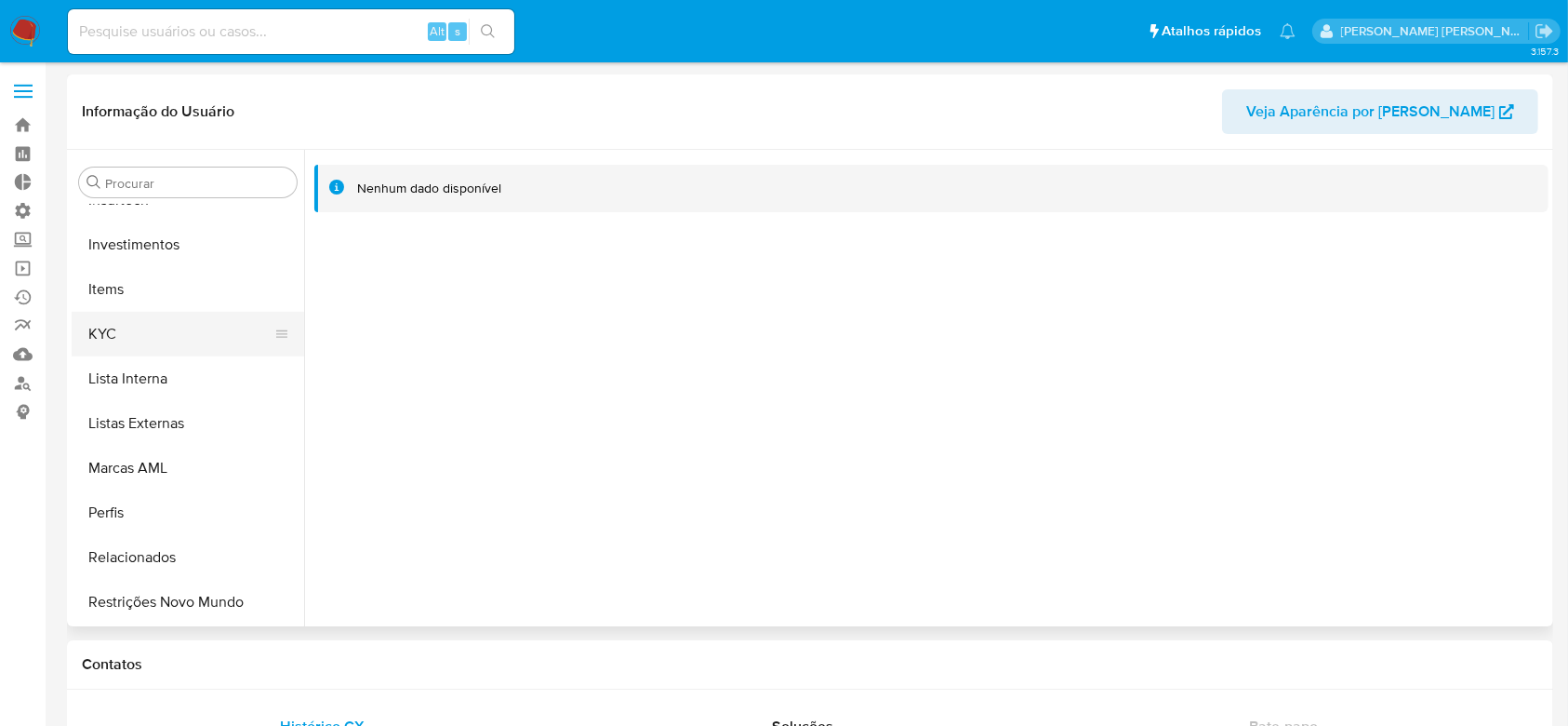
click at [119, 334] on button "KYC" at bounding box center [180, 334] width 217 height 45
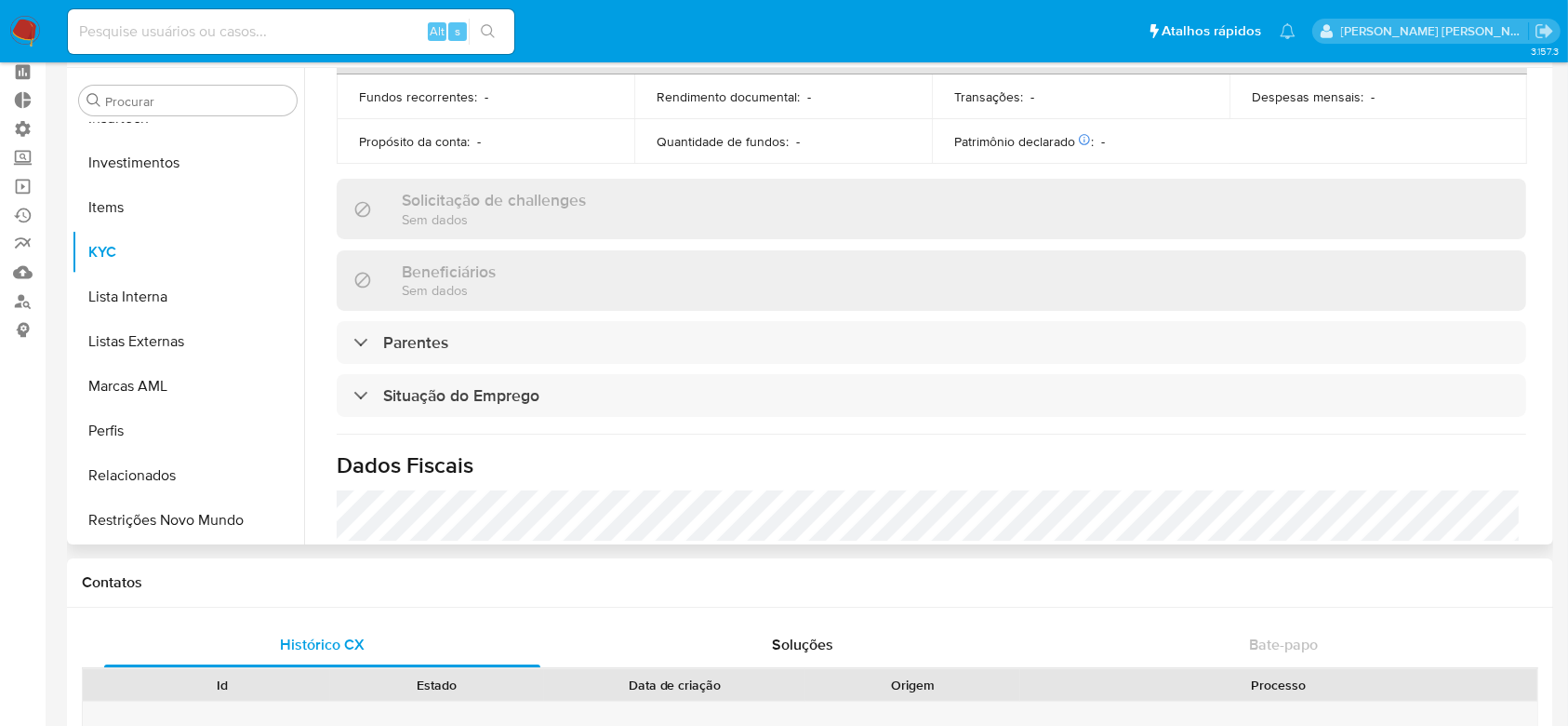
scroll to position [561, 0]
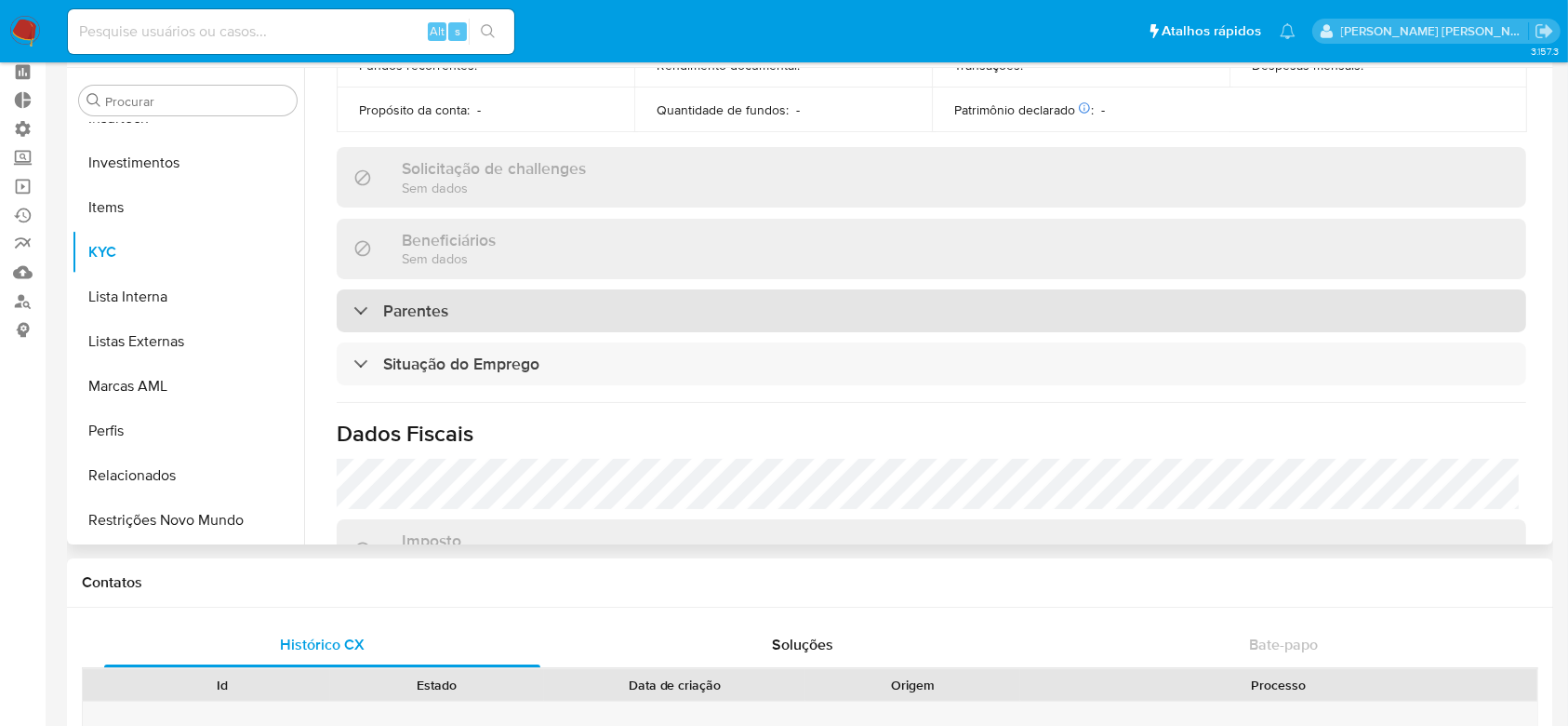
click at [363, 311] on div "Parentes" at bounding box center [401, 311] width 95 height 21
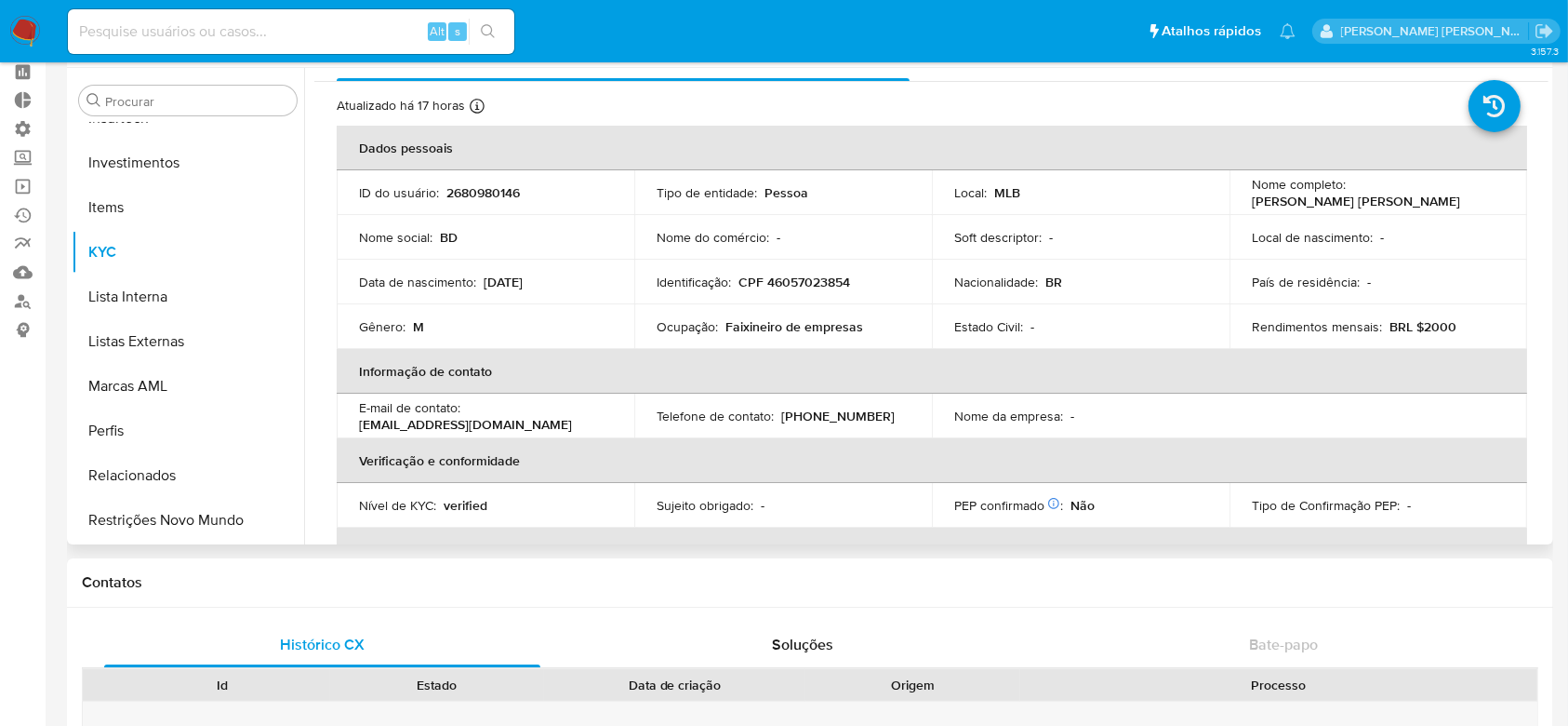
scroll to position [0, 0]
